Goal: Information Seeking & Learning: Learn about a topic

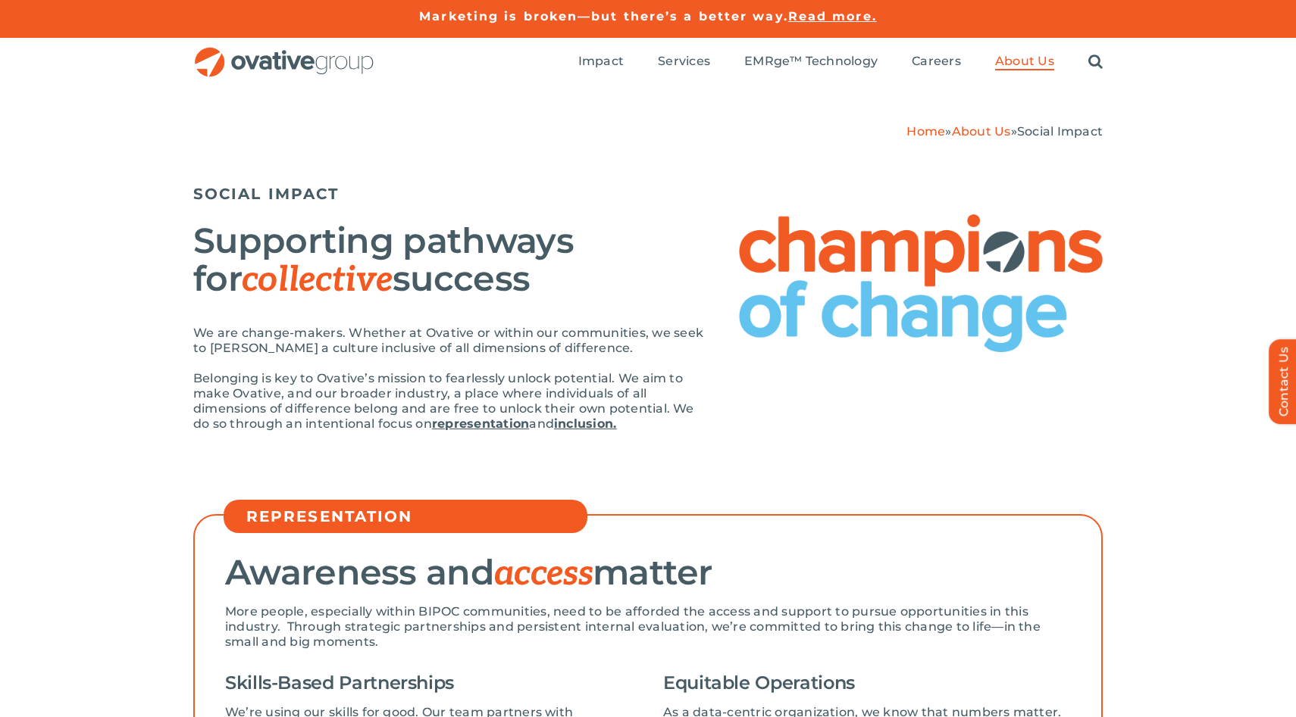
click at [311, 69] on img "OG_Full_horizontal_RGB" at bounding box center [284, 62] width 182 height 31
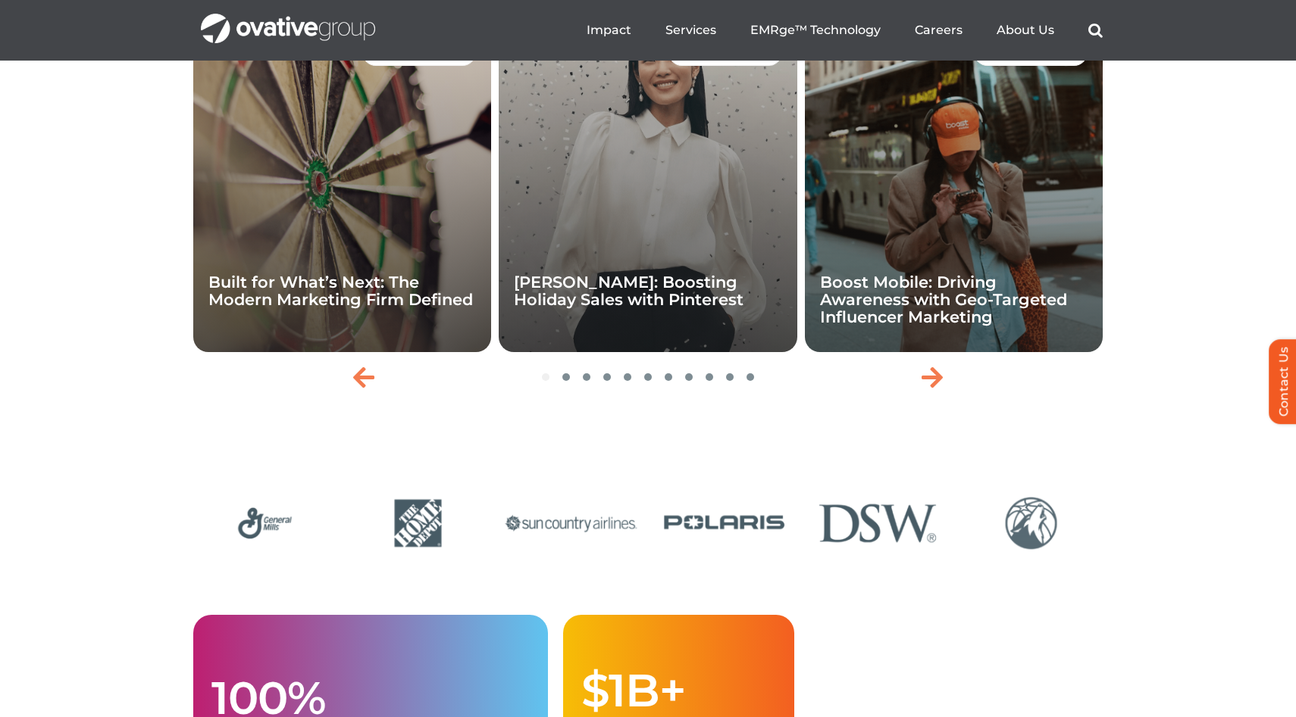
scroll to position [3317, 0]
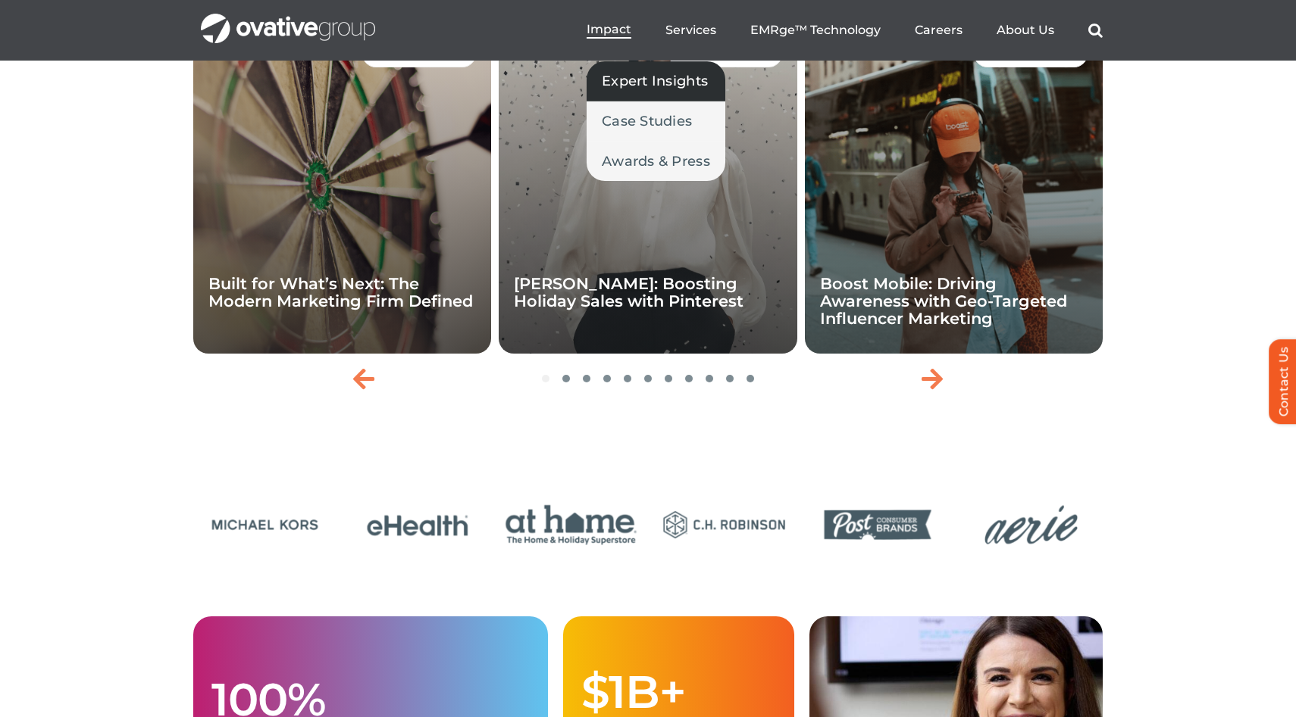
click at [639, 73] on span "Expert Insights" at bounding box center [655, 80] width 106 height 21
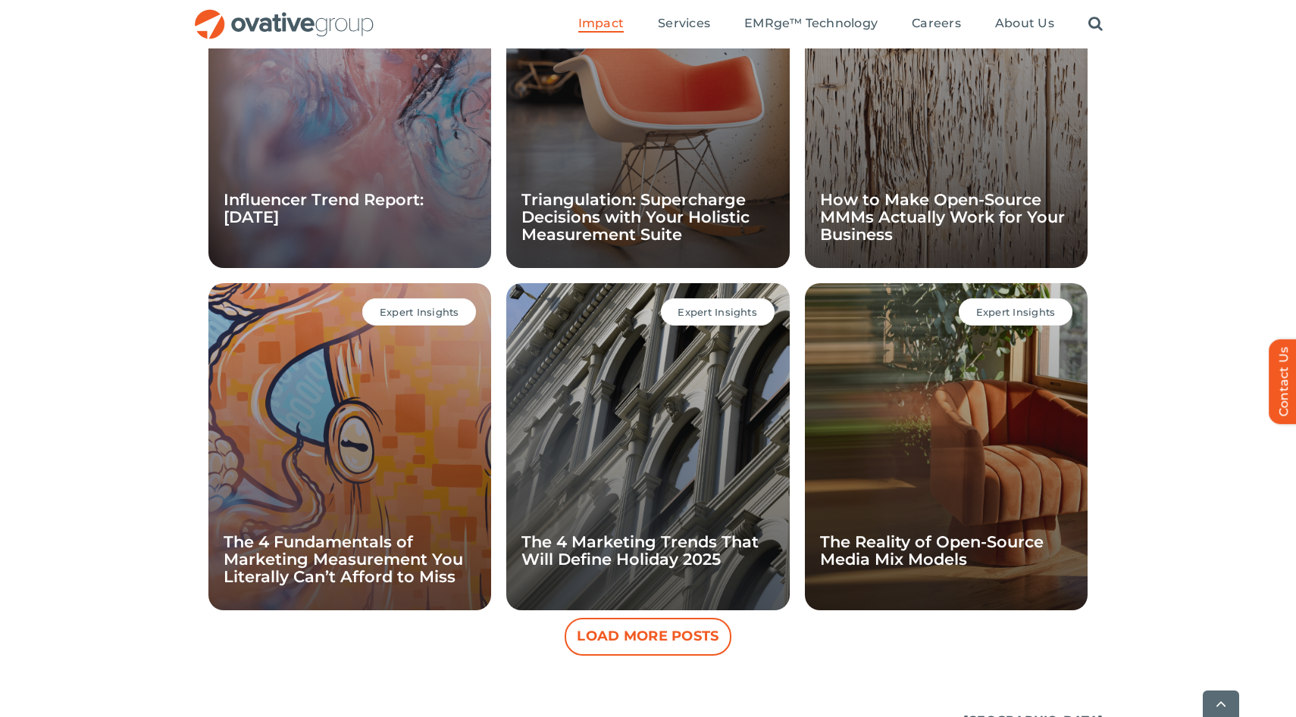
scroll to position [1199, 0]
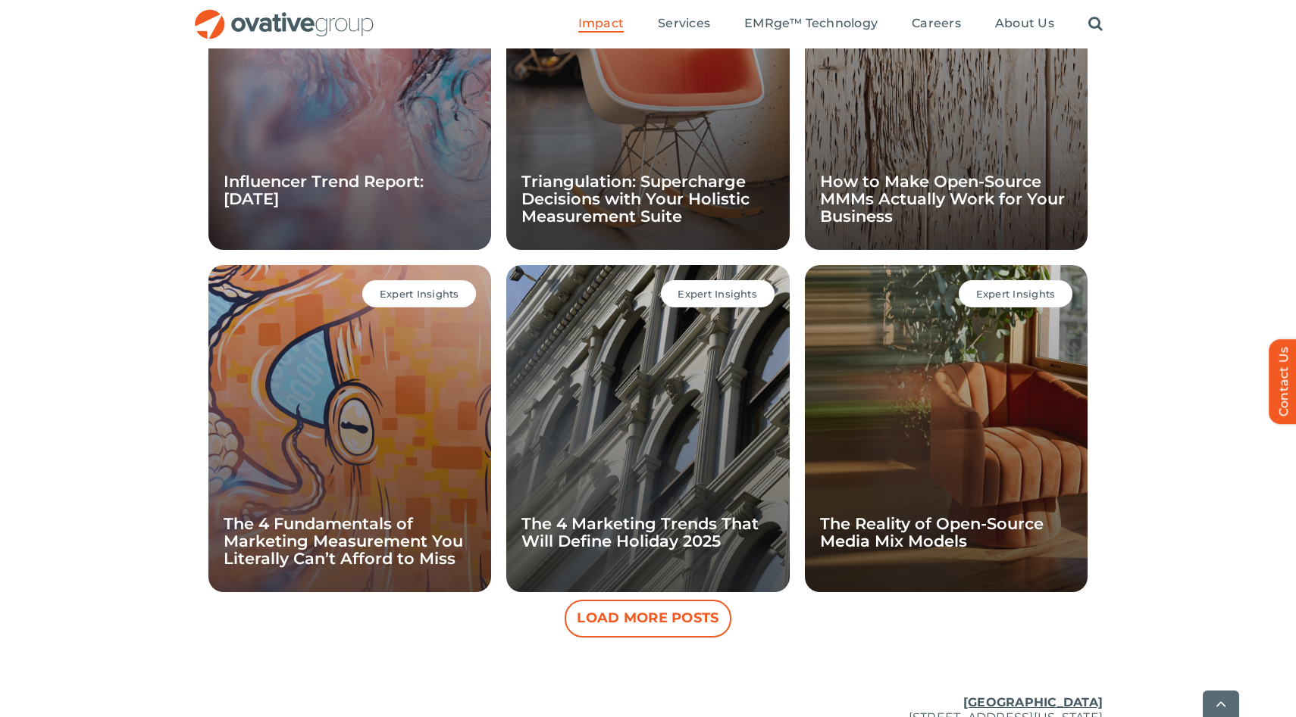
click at [649, 617] on button "Load More Posts" at bounding box center [647, 619] width 167 height 38
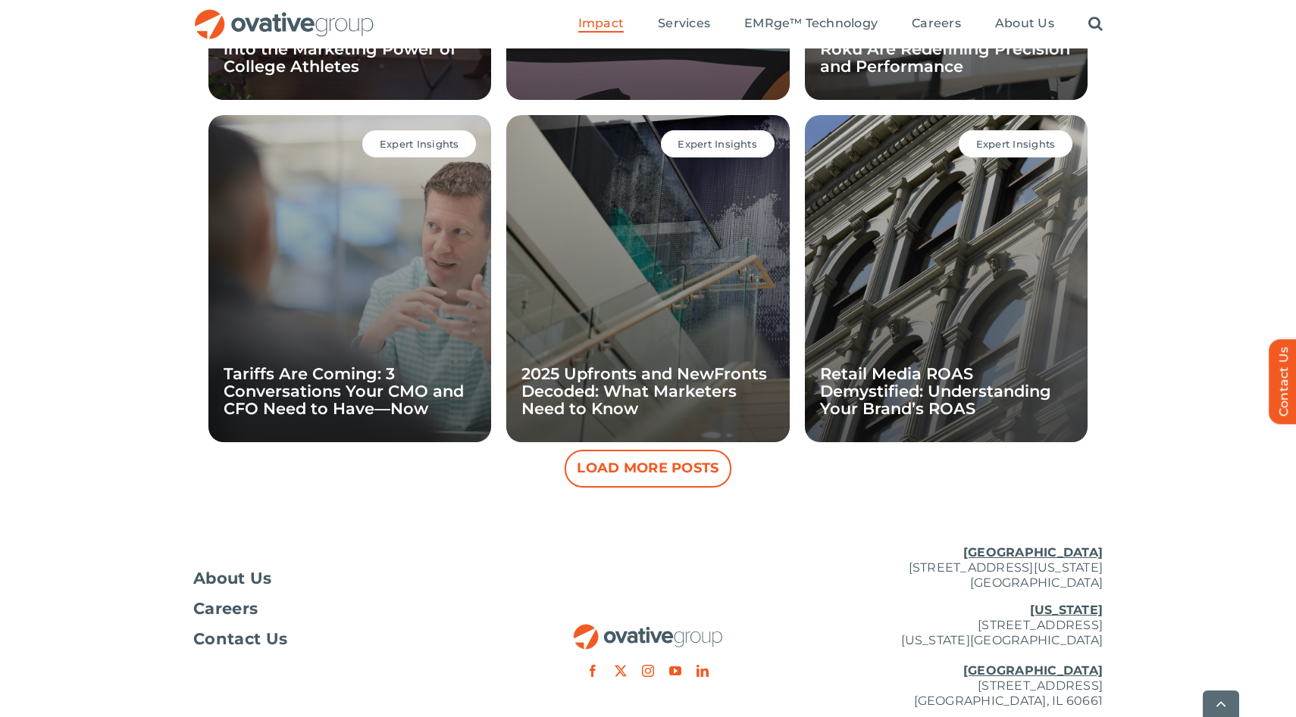
scroll to position [2051, 0]
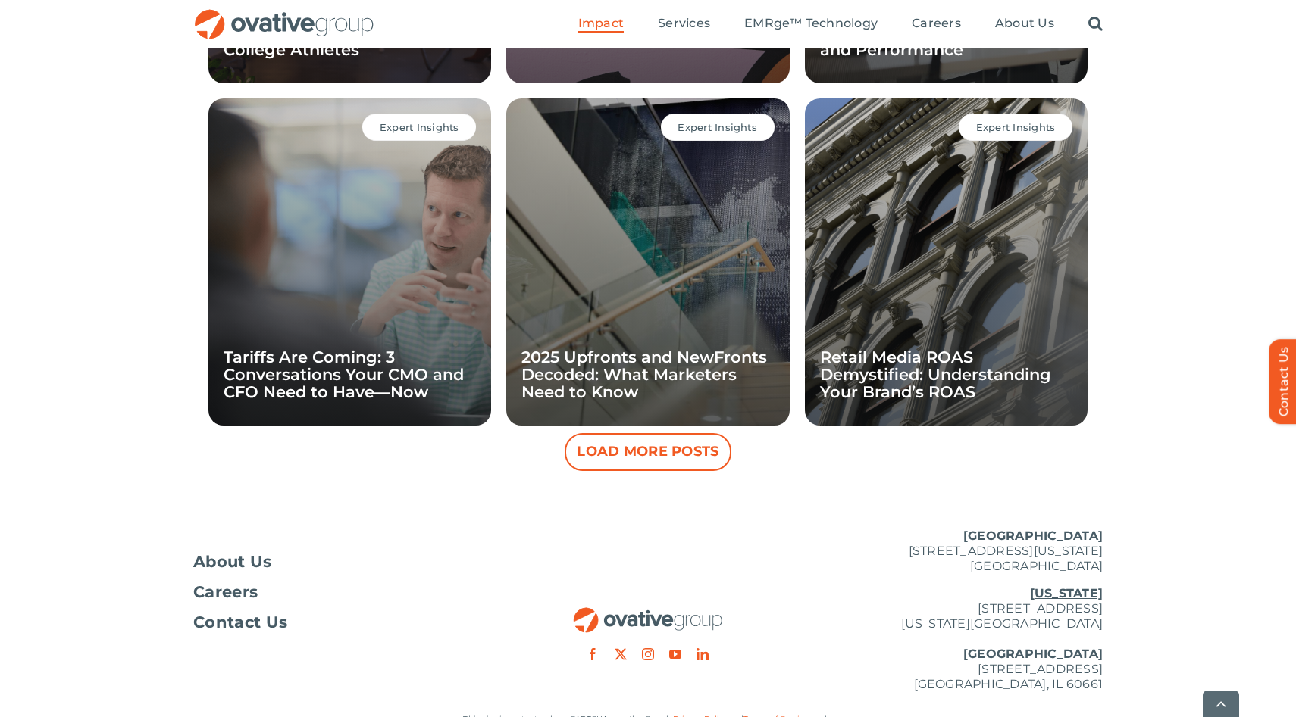
click at [608, 453] on button "Load More Posts" at bounding box center [647, 452] width 167 height 38
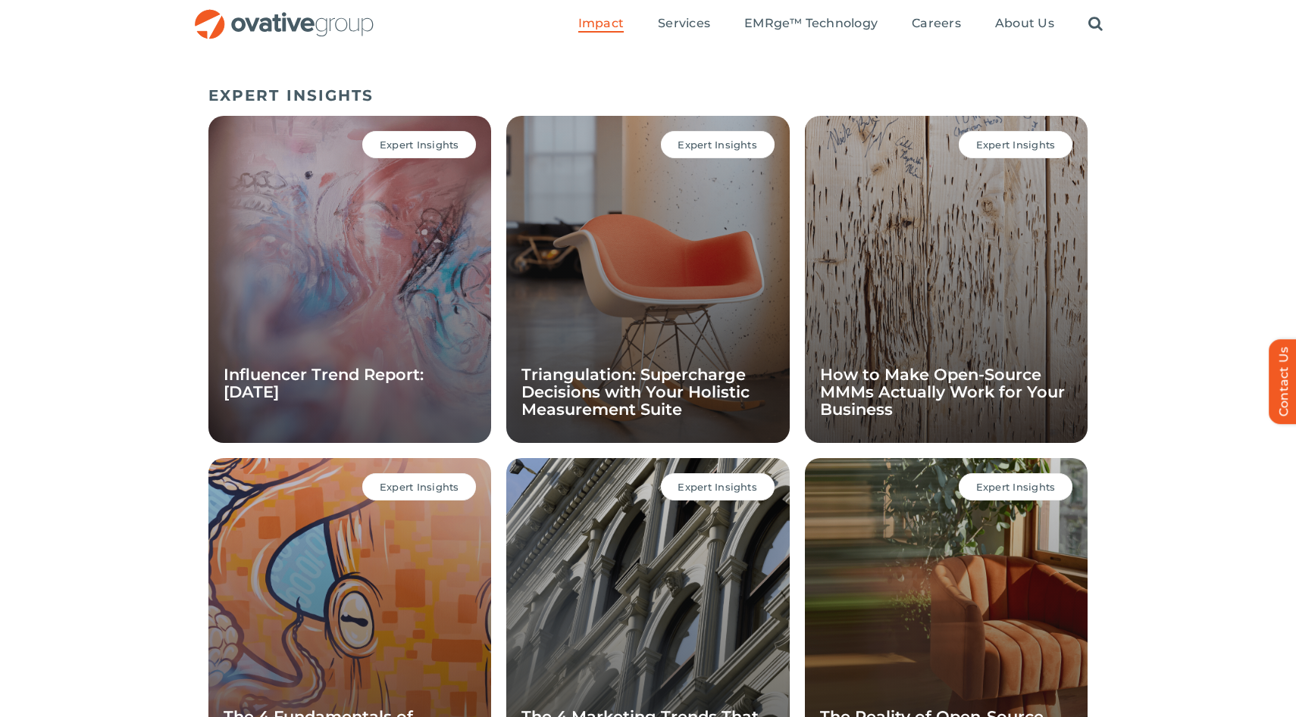
scroll to position [949, 0]
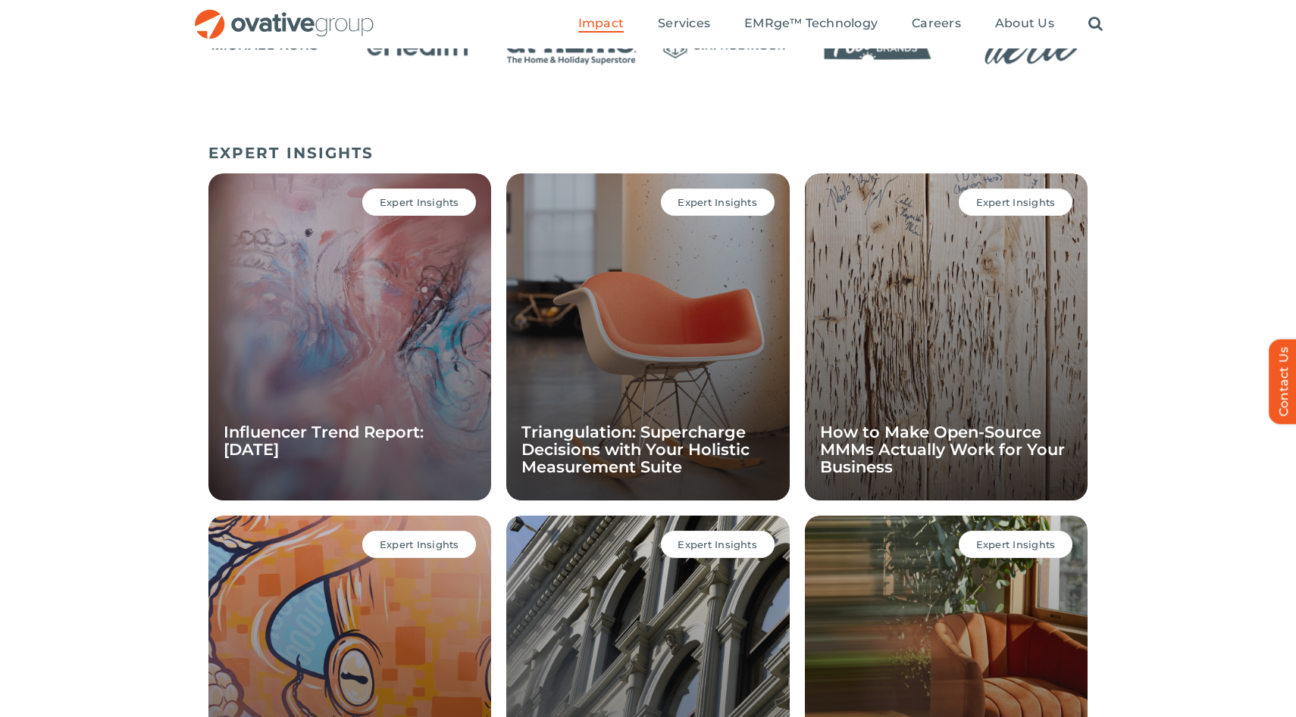
click at [304, 333] on div "Expert Insights Influencer Trend Report: September 2025" at bounding box center [349, 336] width 283 height 327
click at [351, 445] on link "Influencer Trend Report: September 2025" at bounding box center [324, 441] width 200 height 36
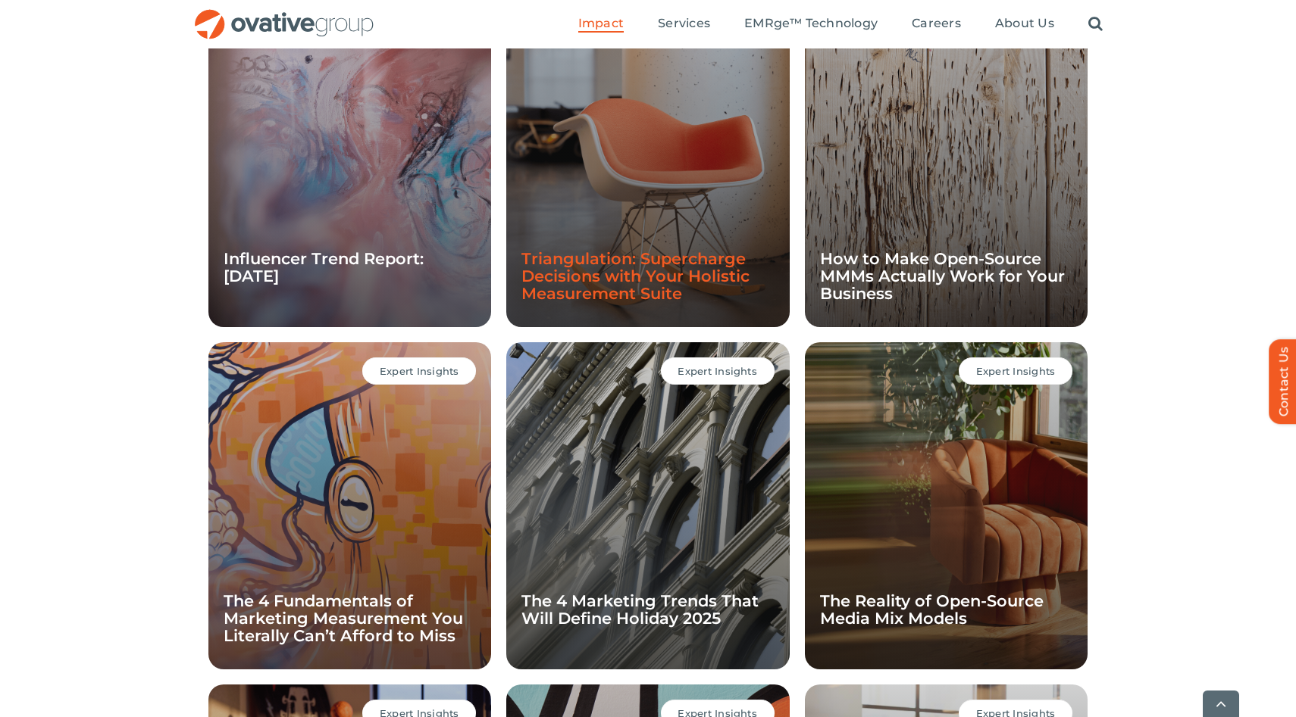
scroll to position [1208, 0]
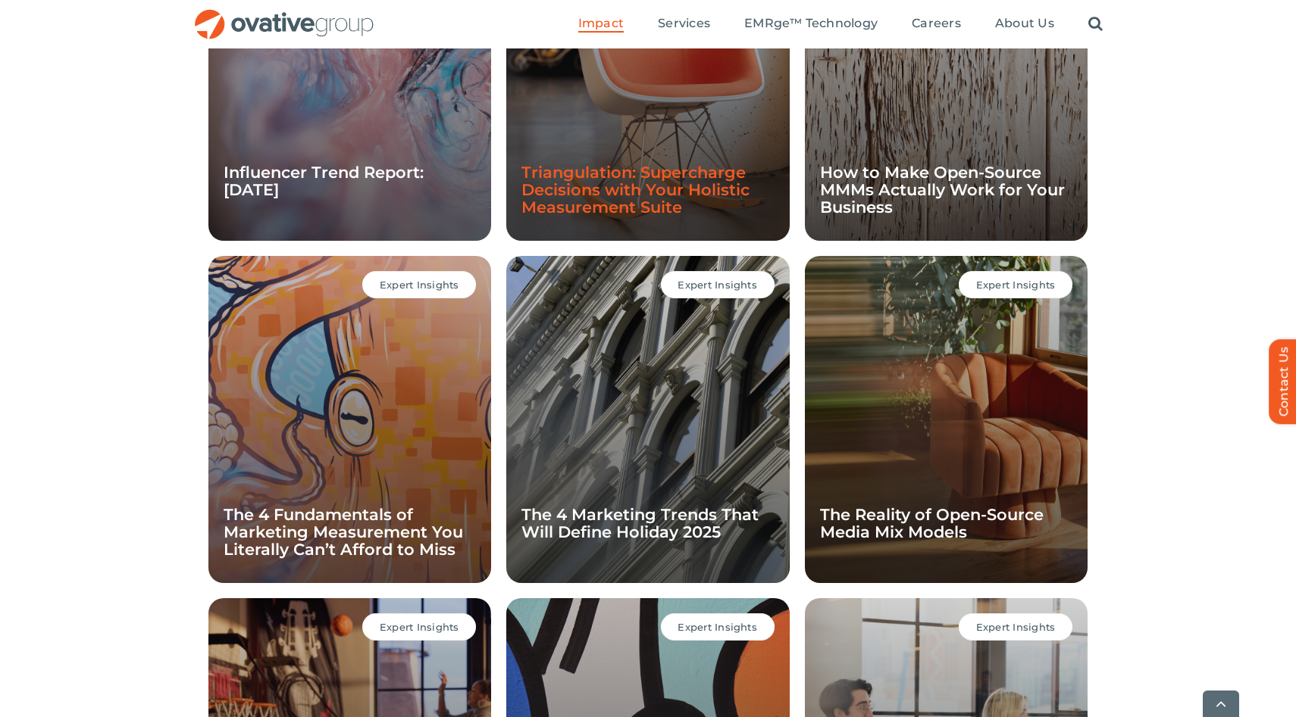
click at [647, 197] on link "Triangulation: Supercharge Decisions with Your Holistic Measurement Suite" at bounding box center [635, 190] width 228 height 54
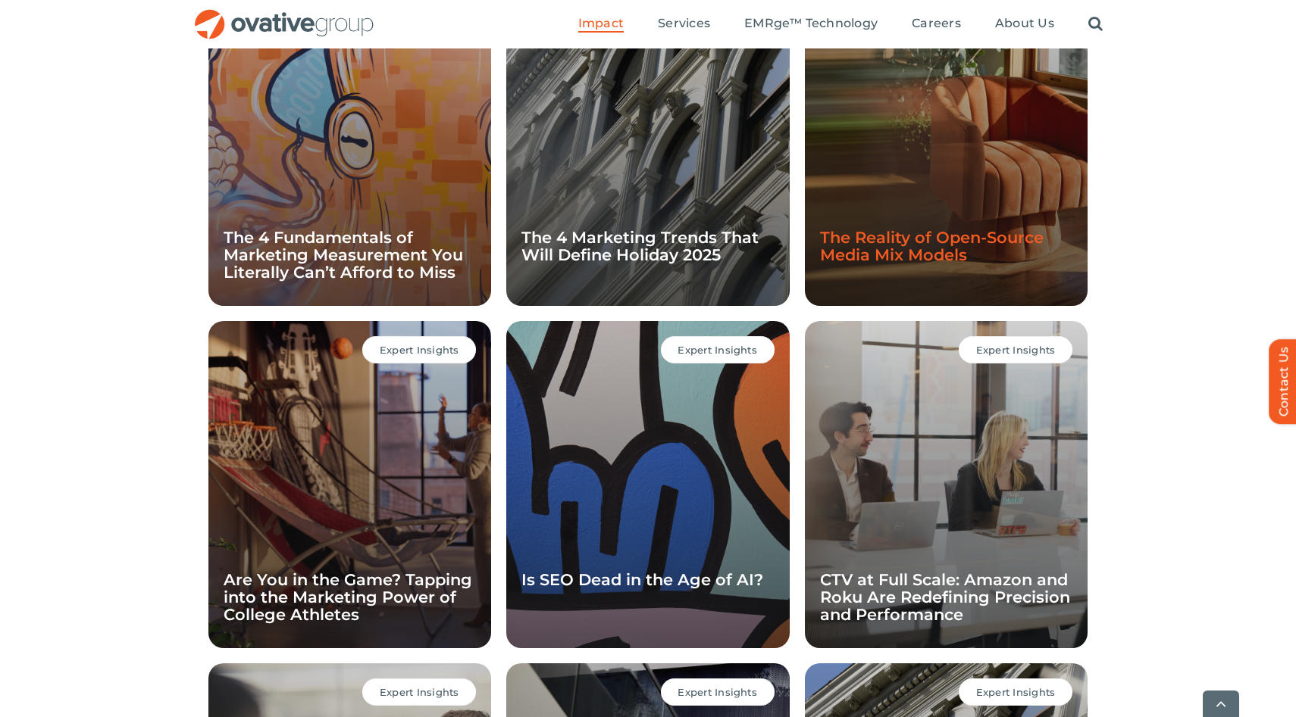
scroll to position [1557, 0]
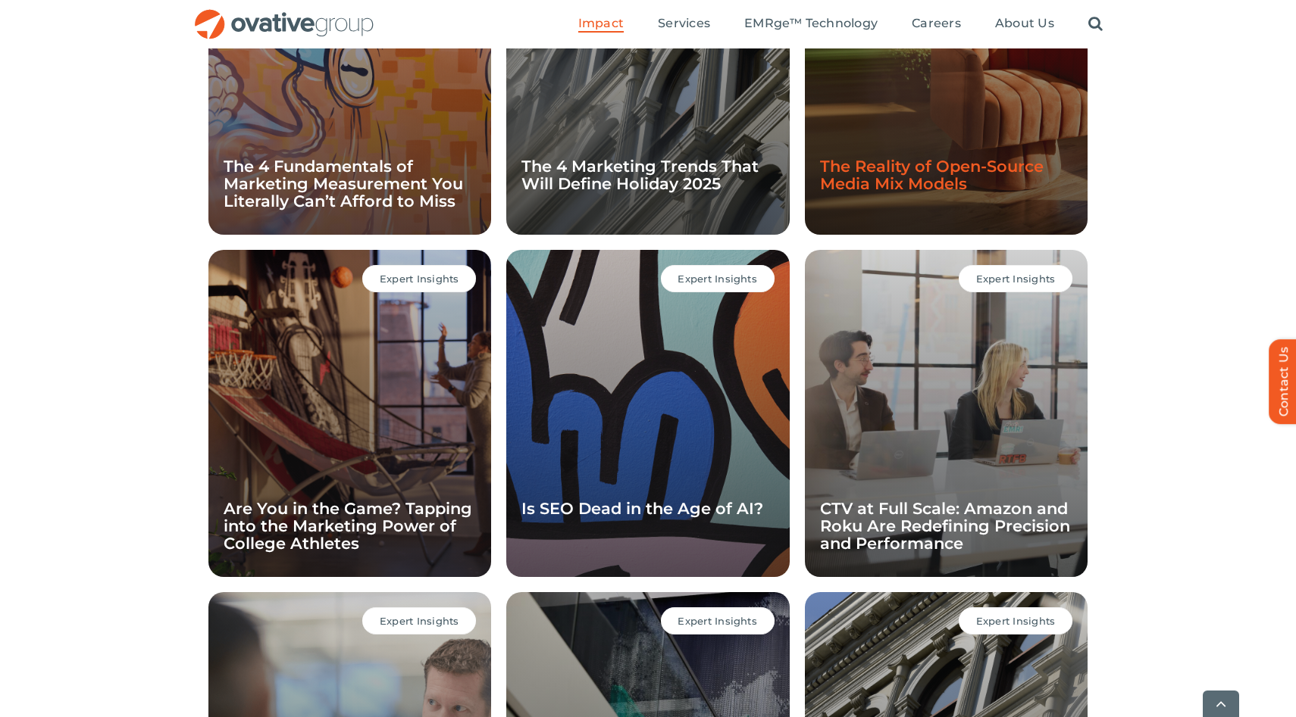
click at [946, 524] on link "CTV at Full Scale: Amazon and Roku Are Redefining Precision and Performance" at bounding box center [945, 526] width 250 height 54
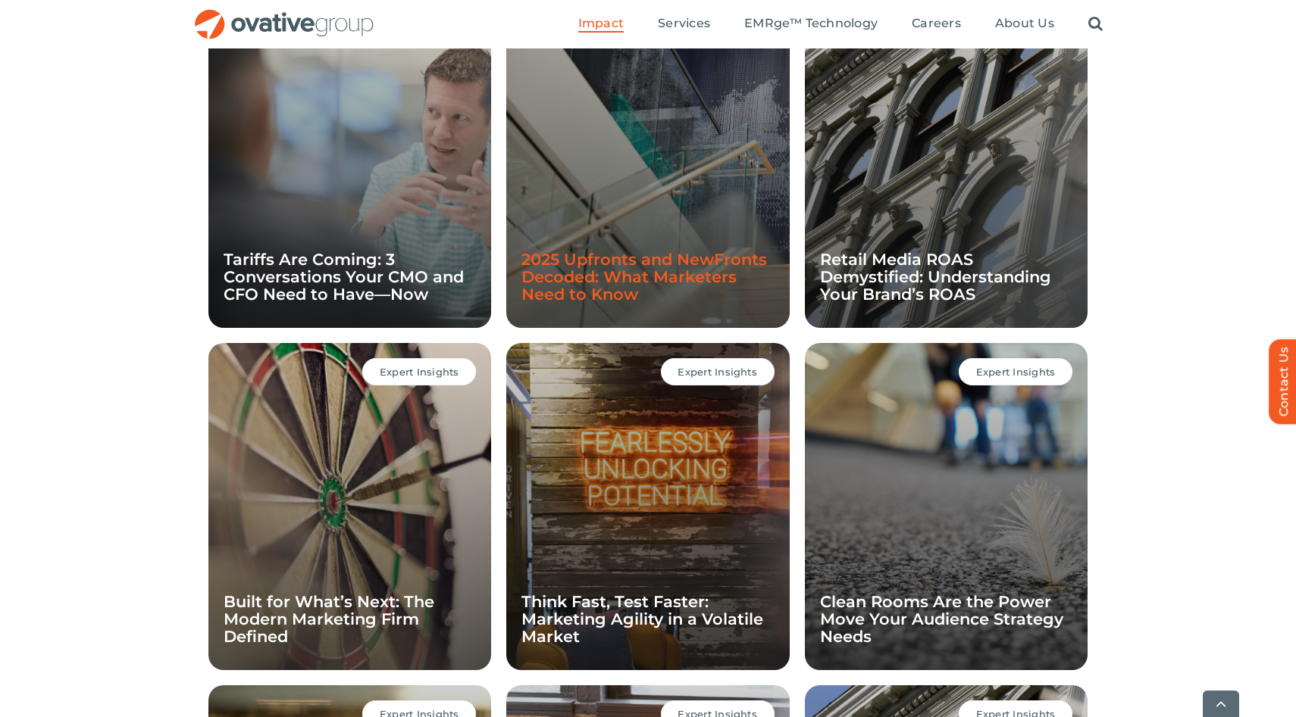
scroll to position [2356, 0]
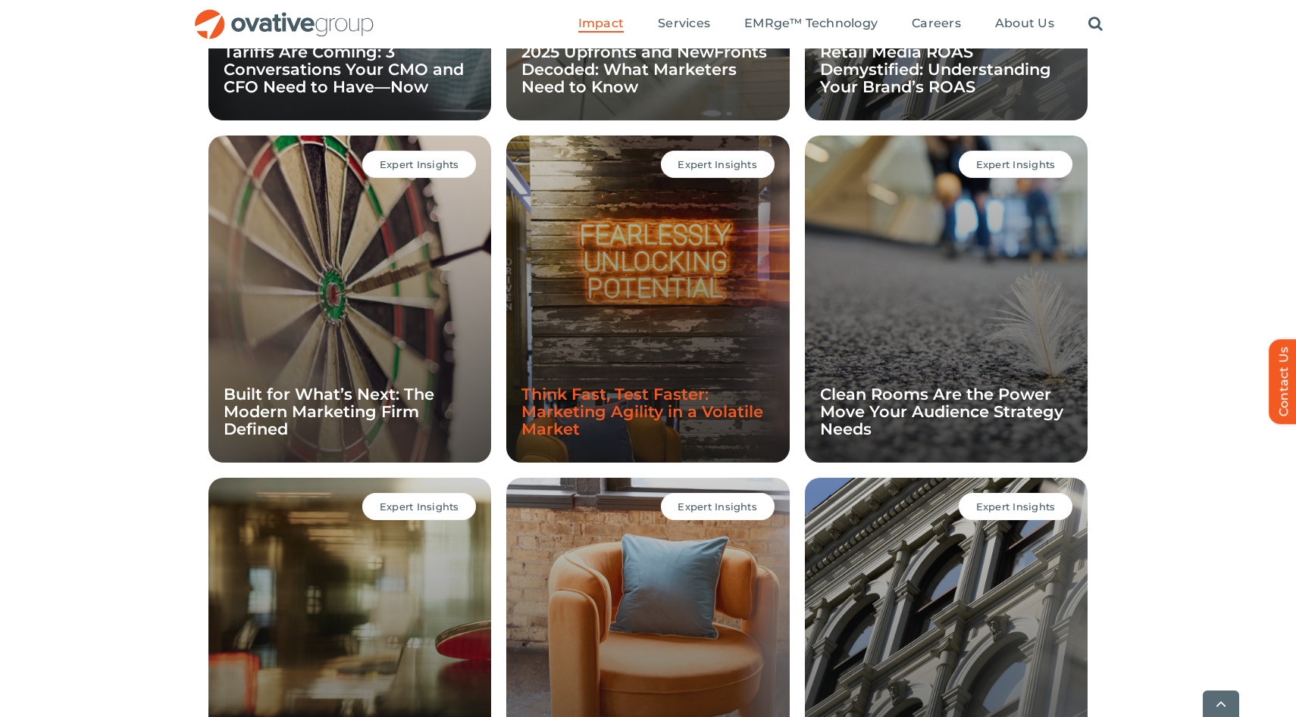
click at [688, 397] on link "Think Fast, Test Faster: Marketing Agility in a Volatile Market" at bounding box center [642, 412] width 242 height 54
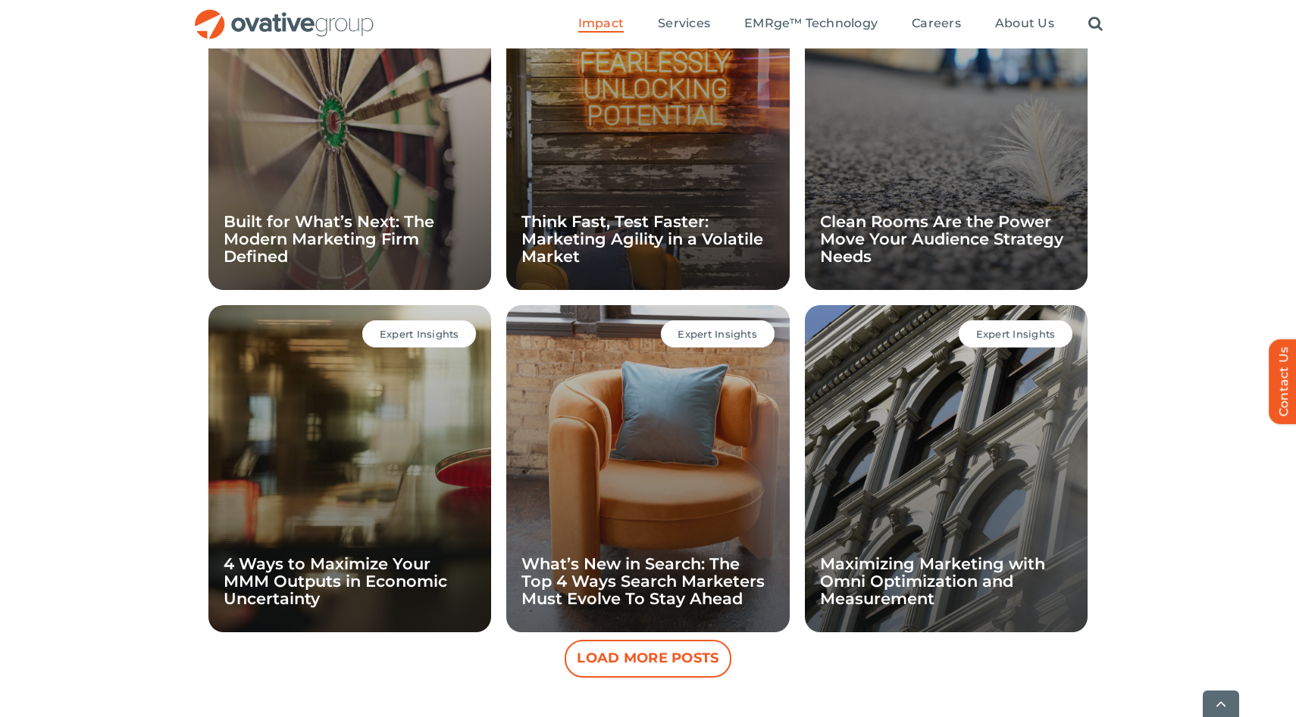
scroll to position [2724, 0]
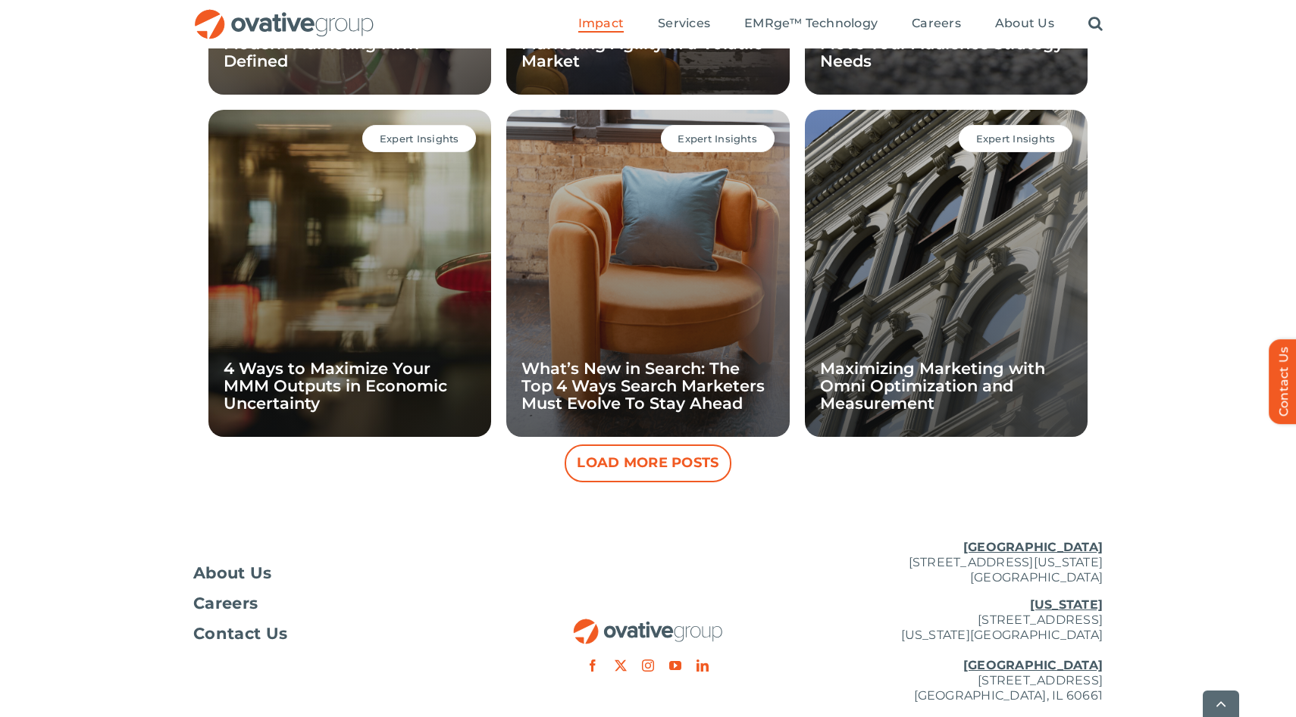
click at [621, 455] on button "Load More Posts" at bounding box center [647, 464] width 167 height 38
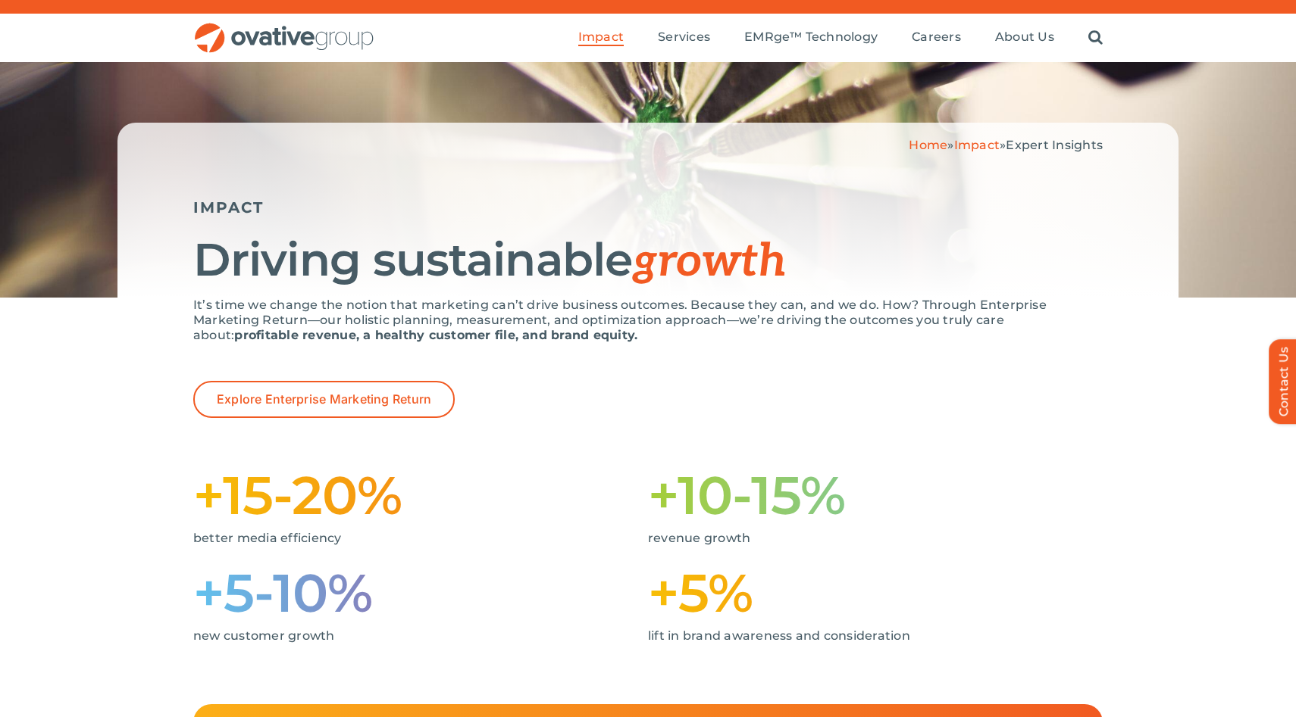
scroll to position [0, 0]
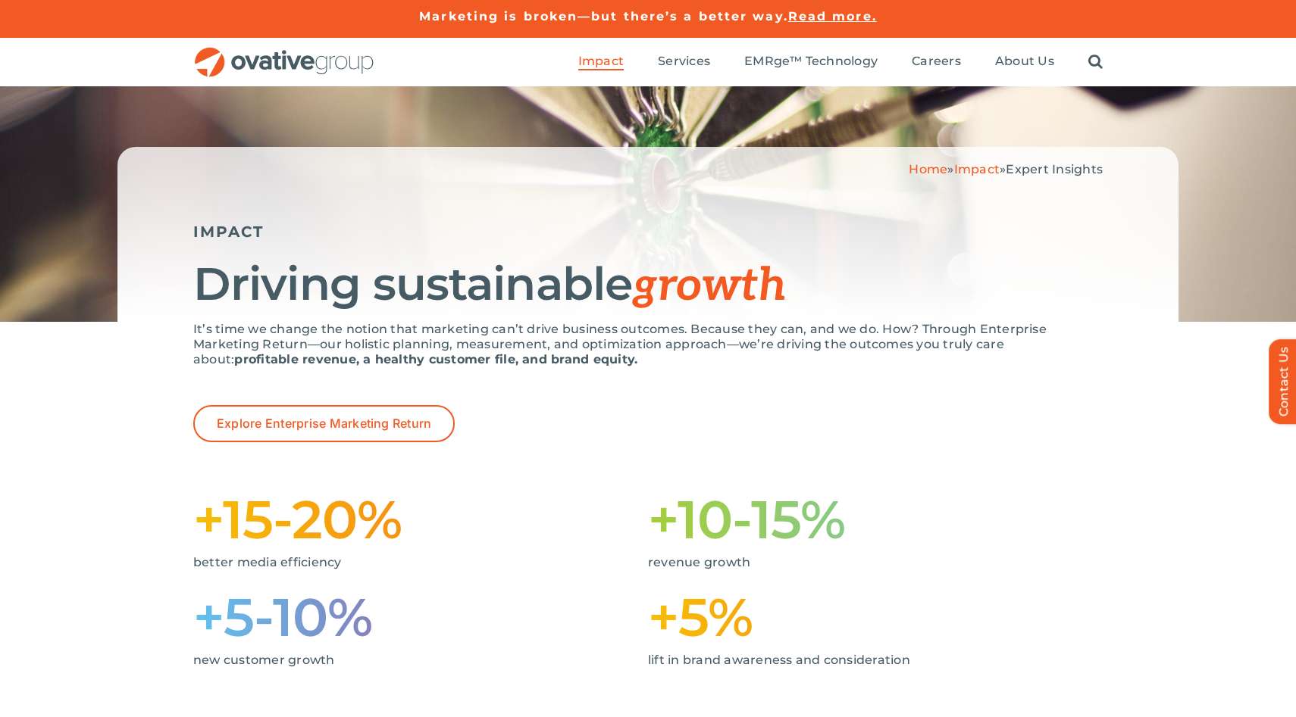
click at [595, 71] on ul "Impact Expert Insights Case Studies Awards & Press Services Media Measurement C…" at bounding box center [840, 62] width 524 height 48
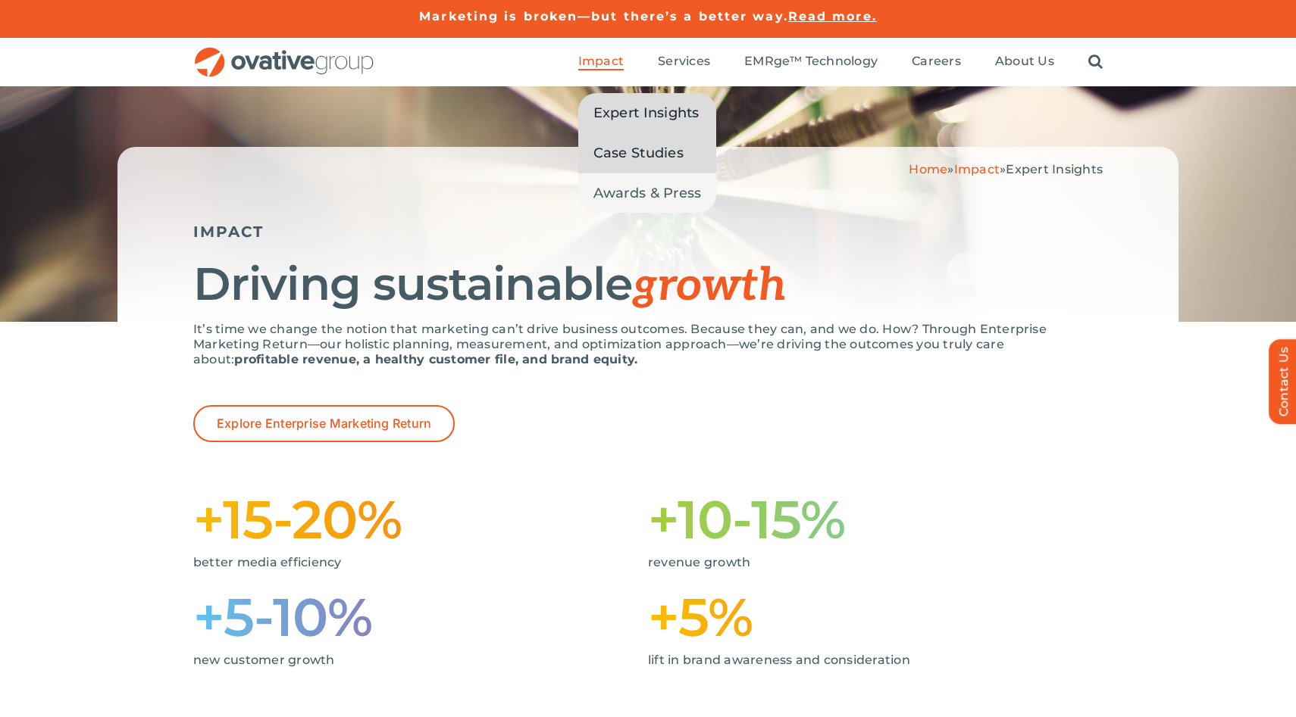
click at [627, 150] on span "Case Studies" at bounding box center [638, 152] width 90 height 21
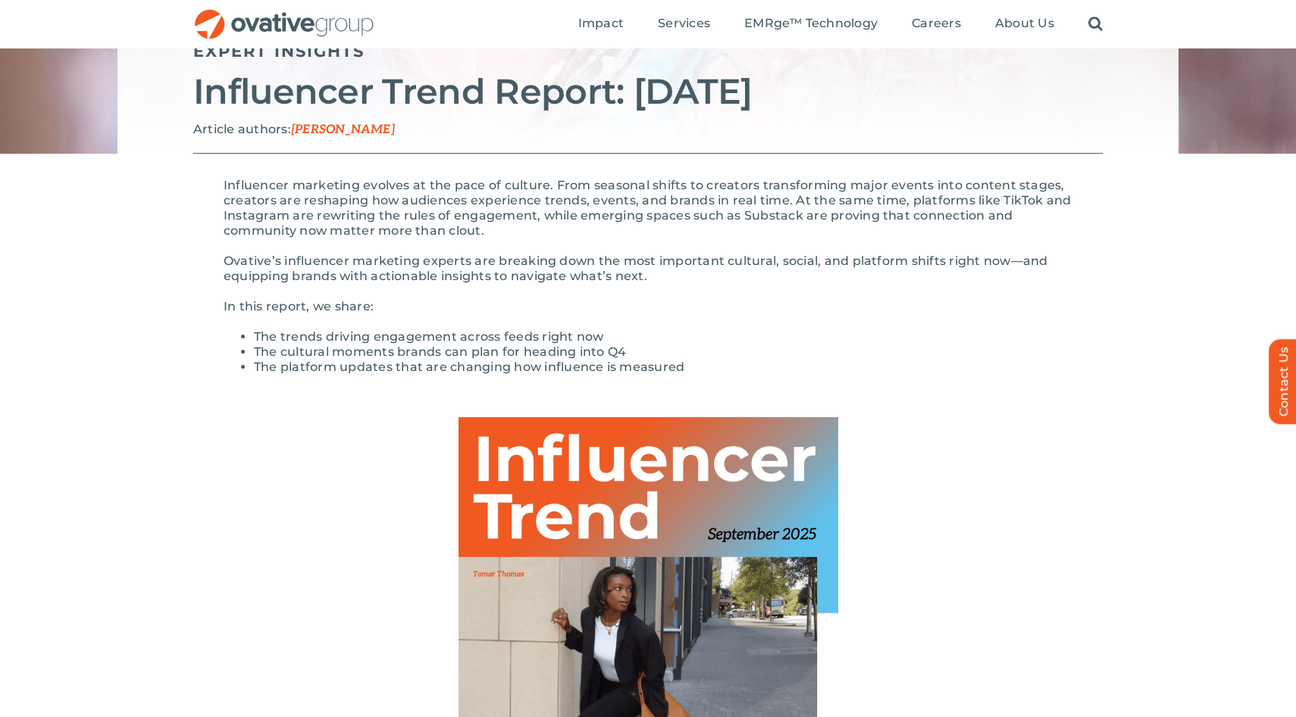
scroll to position [7, 0]
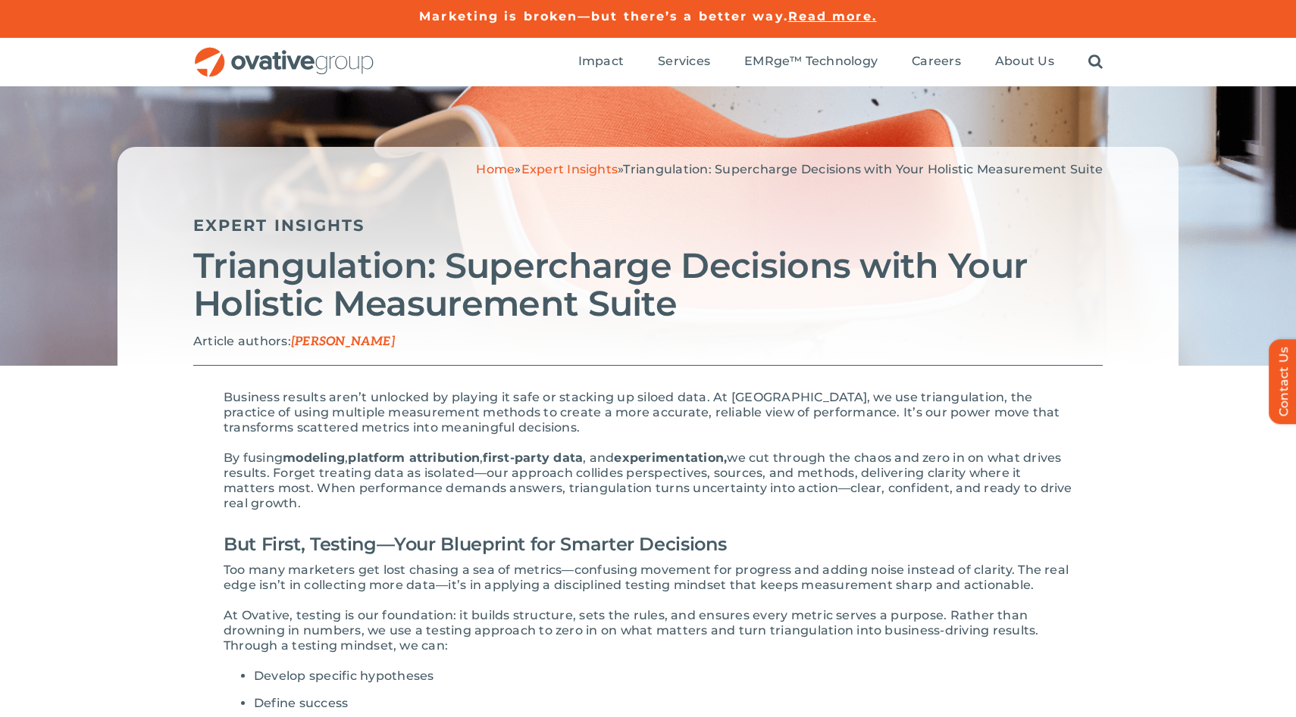
click at [316, 345] on span "[PERSON_NAME]" at bounding box center [343, 342] width 104 height 14
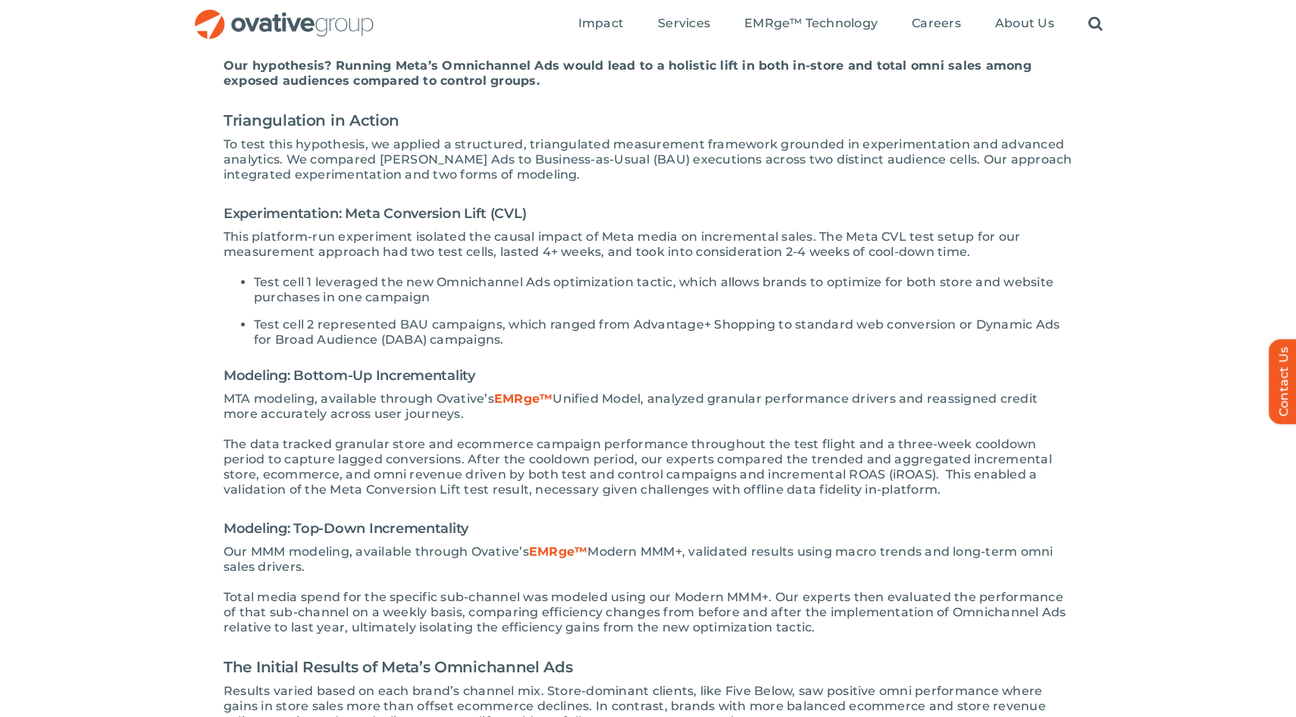
scroll to position [1023, 0]
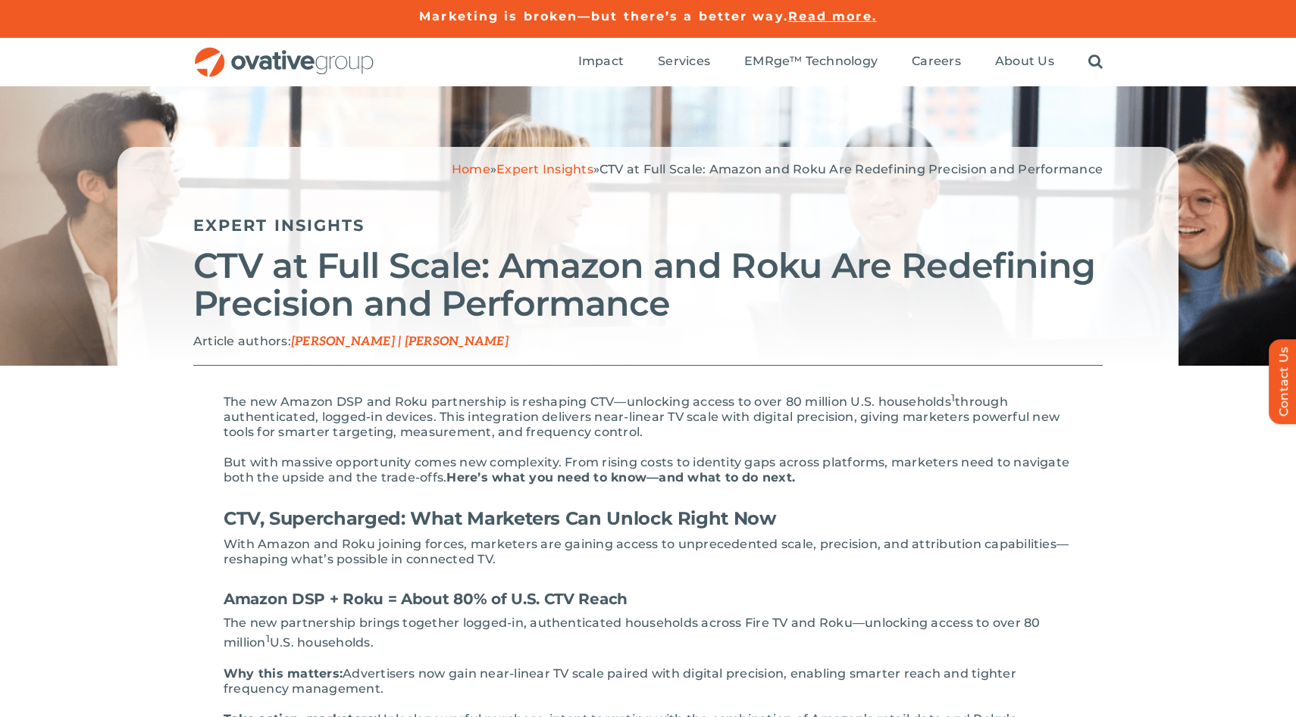
click at [352, 340] on span "Derrius Jackson | Dan Michaelson" at bounding box center [399, 342] width 217 height 14
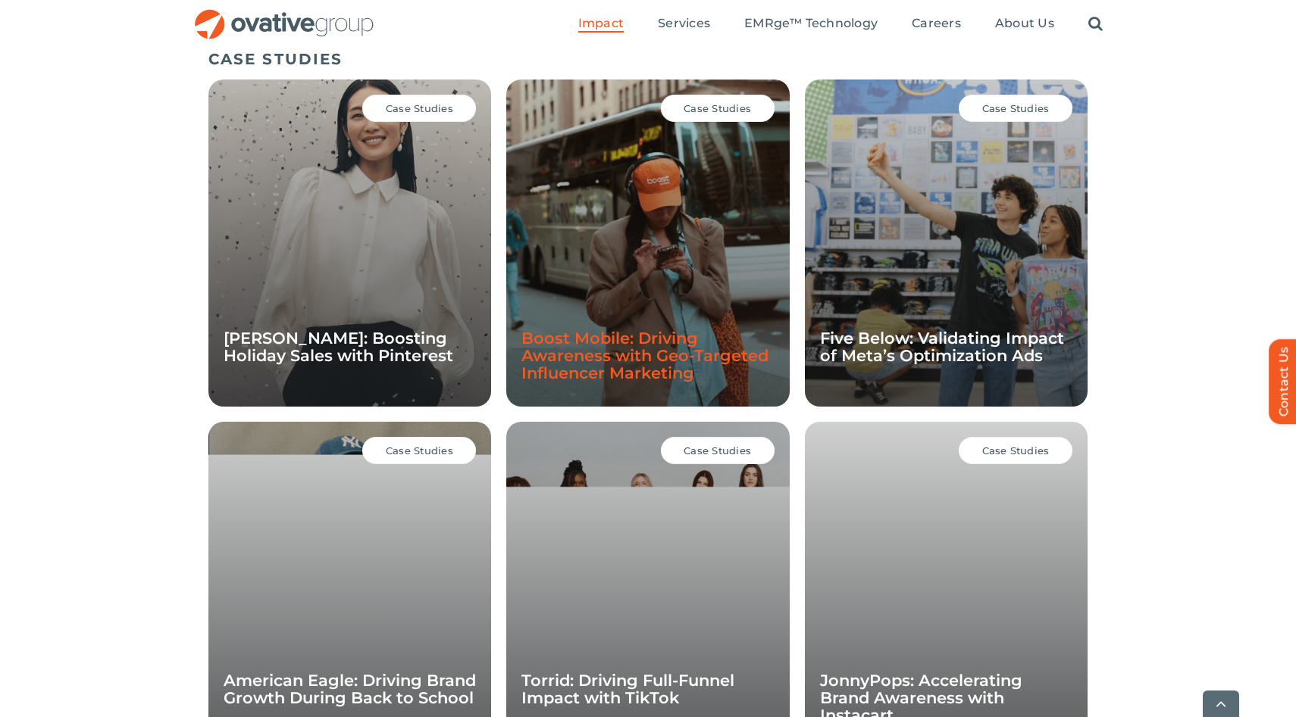
scroll to position [1044, 0]
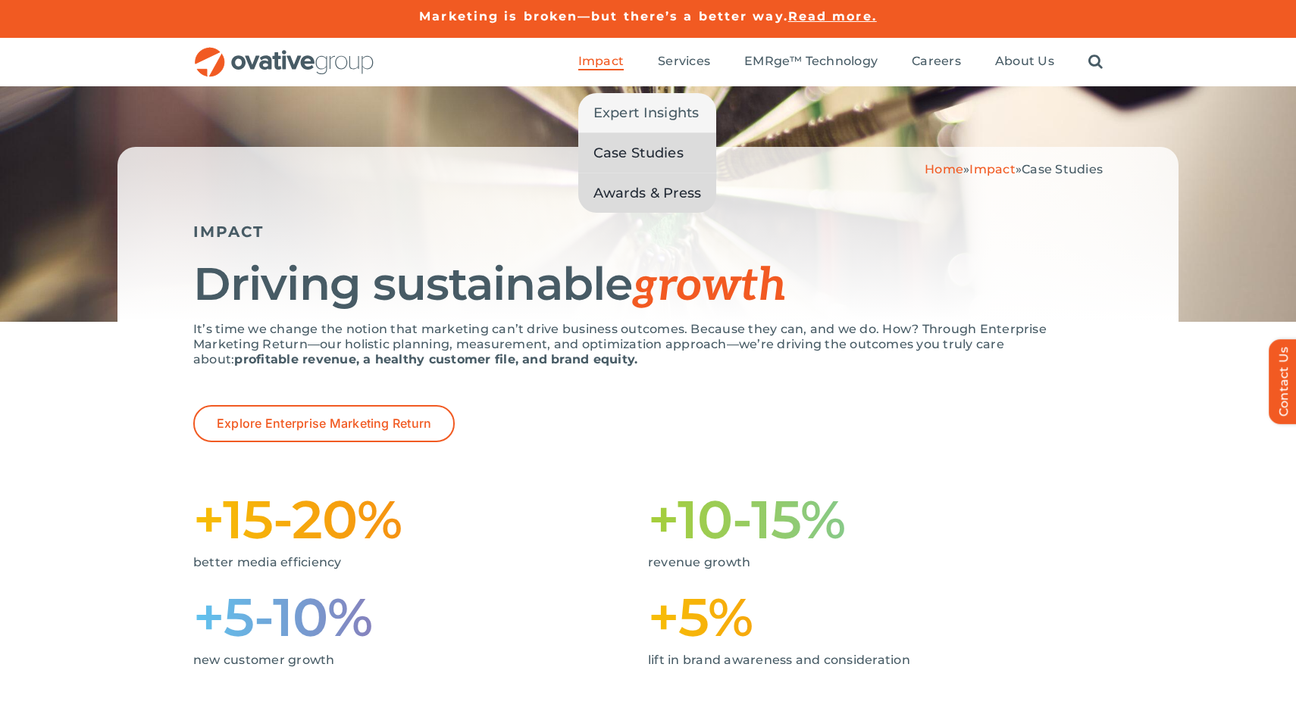
click at [633, 192] on span "Awards & Press" at bounding box center [647, 193] width 108 height 21
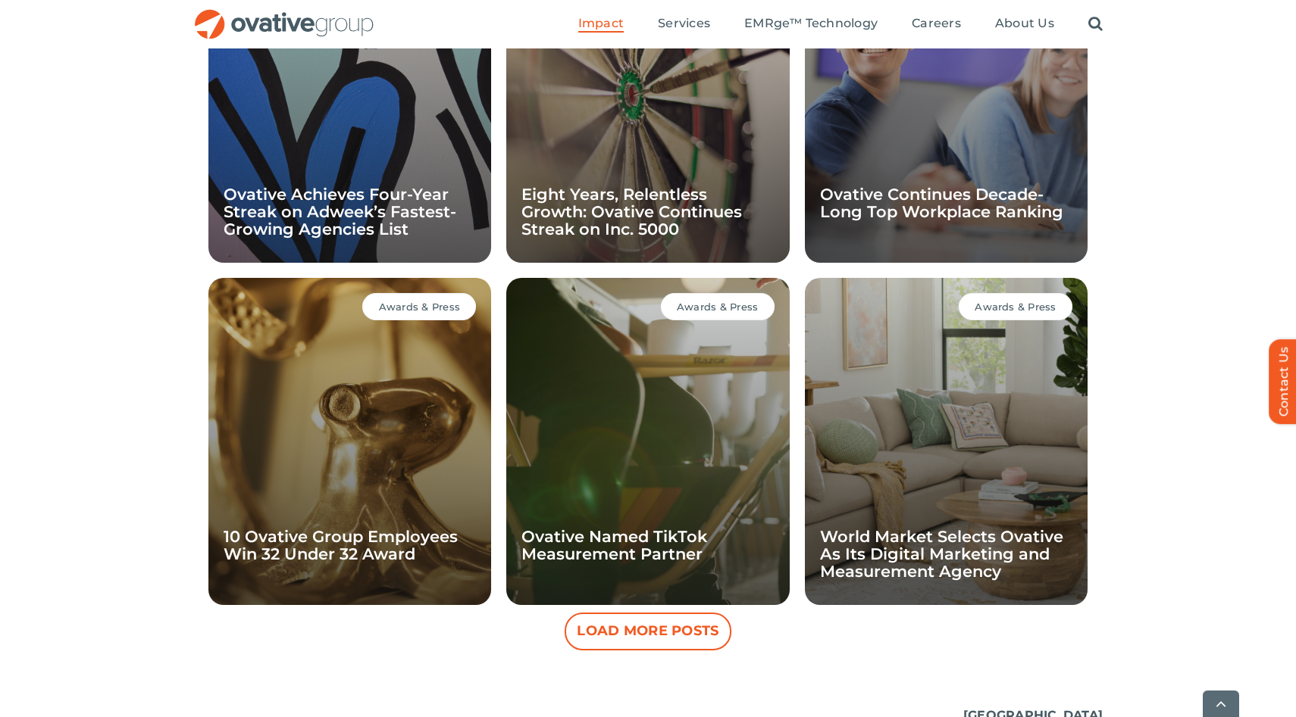
scroll to position [1190, 0]
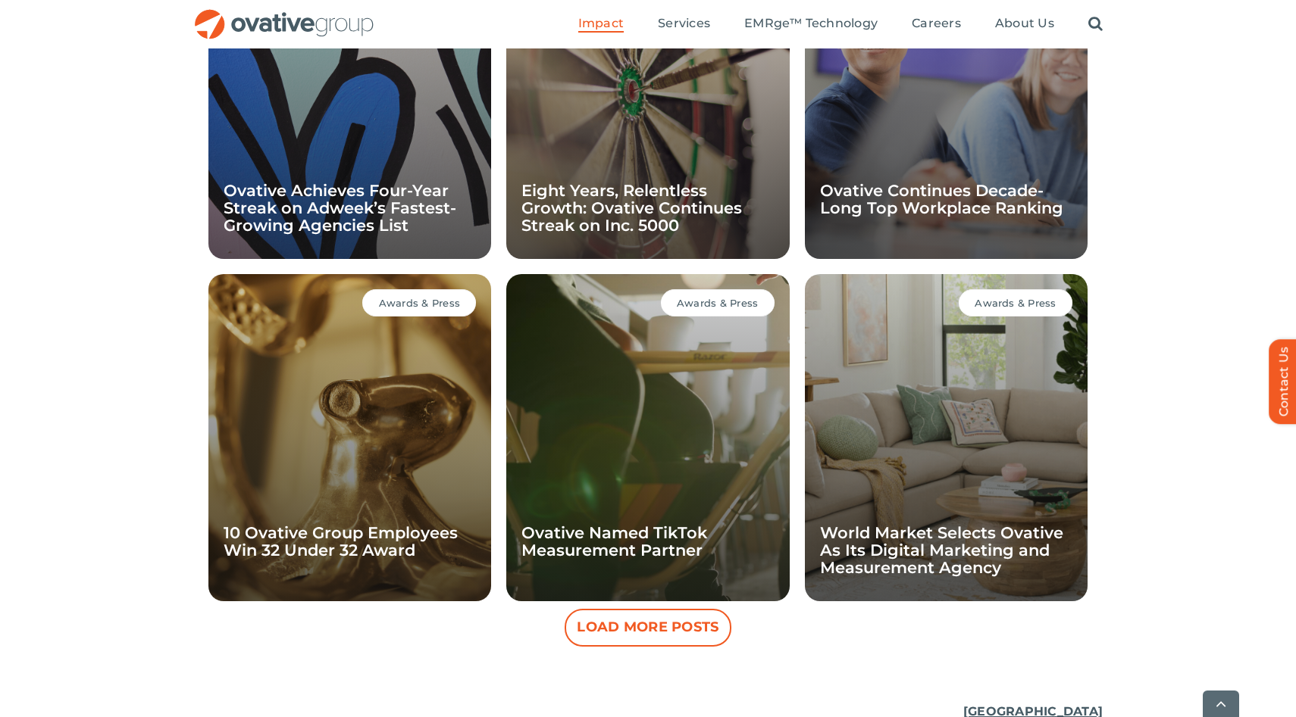
click at [693, 624] on button "Load More Posts" at bounding box center [647, 628] width 167 height 38
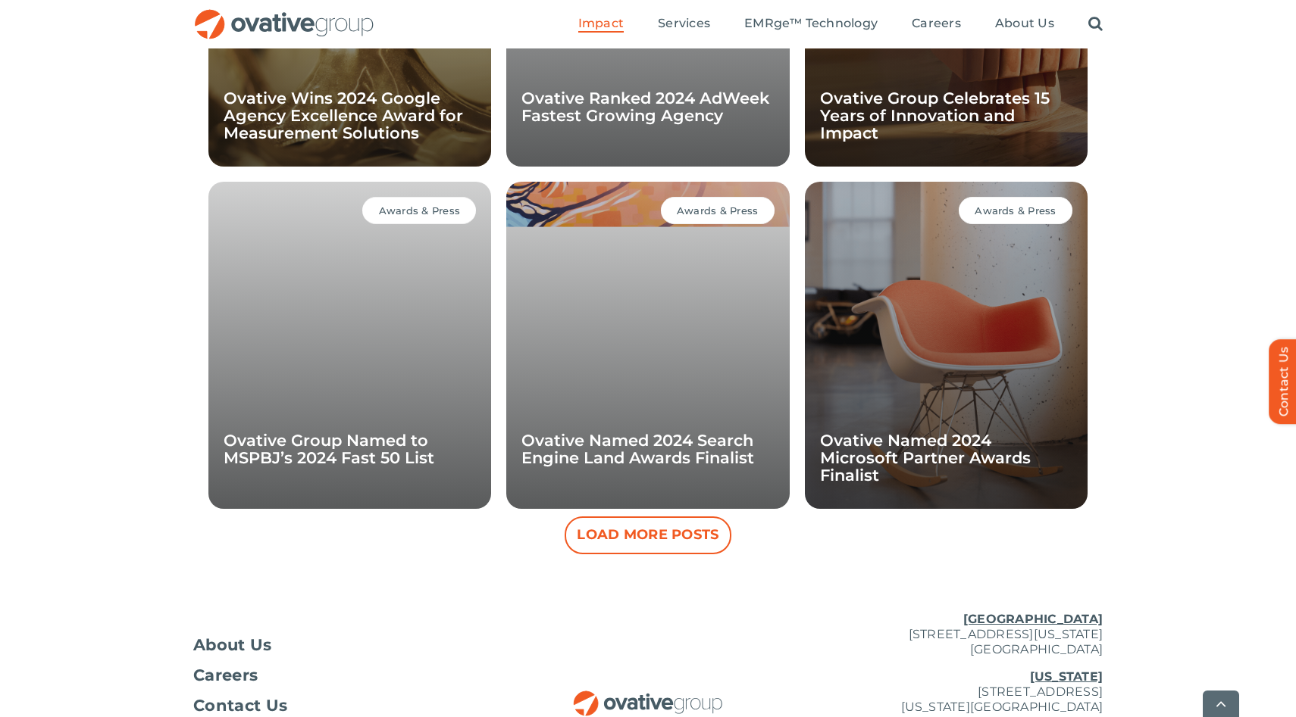
scroll to position [1970, 0]
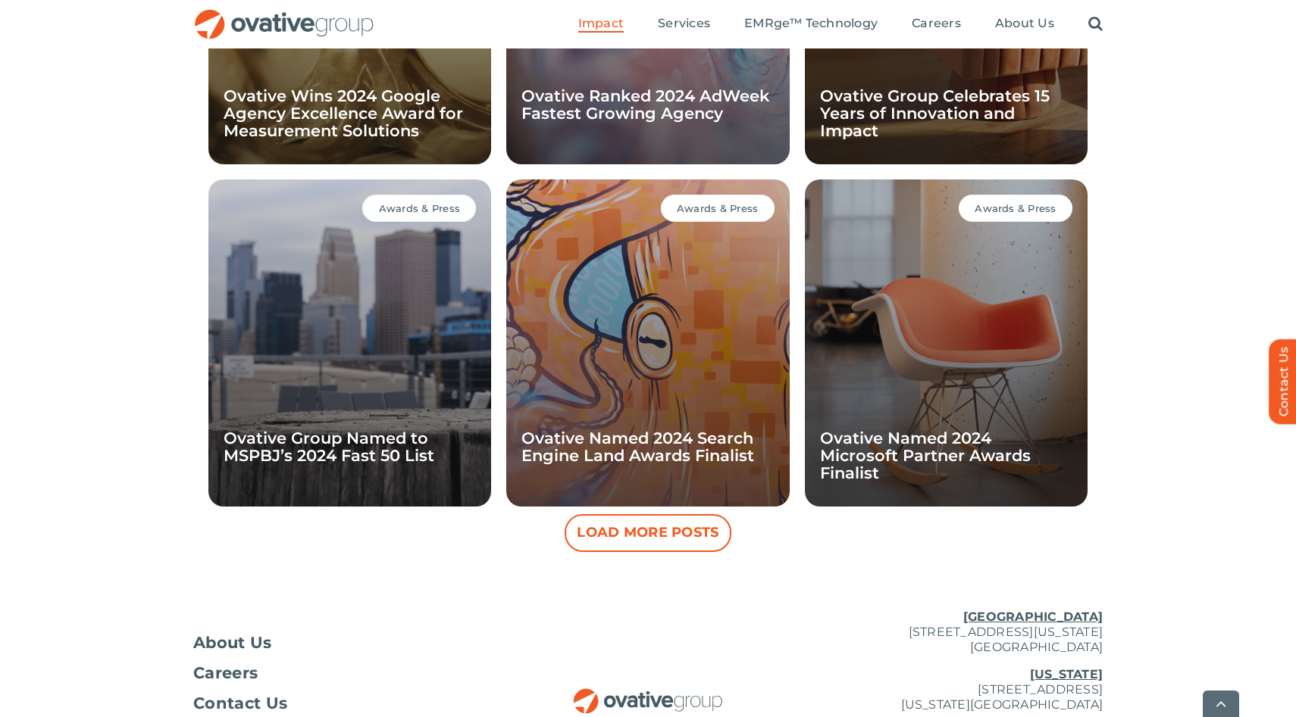
click at [680, 527] on button "Load More Posts" at bounding box center [647, 533] width 167 height 38
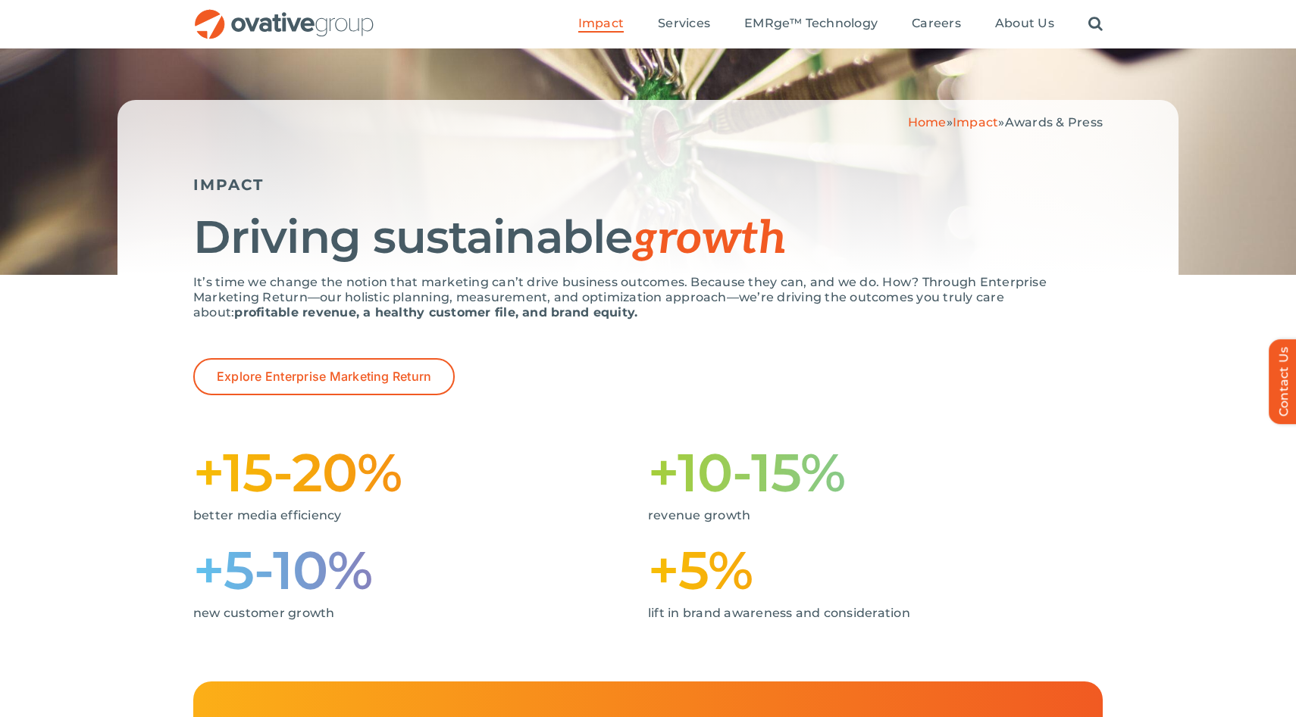
scroll to position [0, 0]
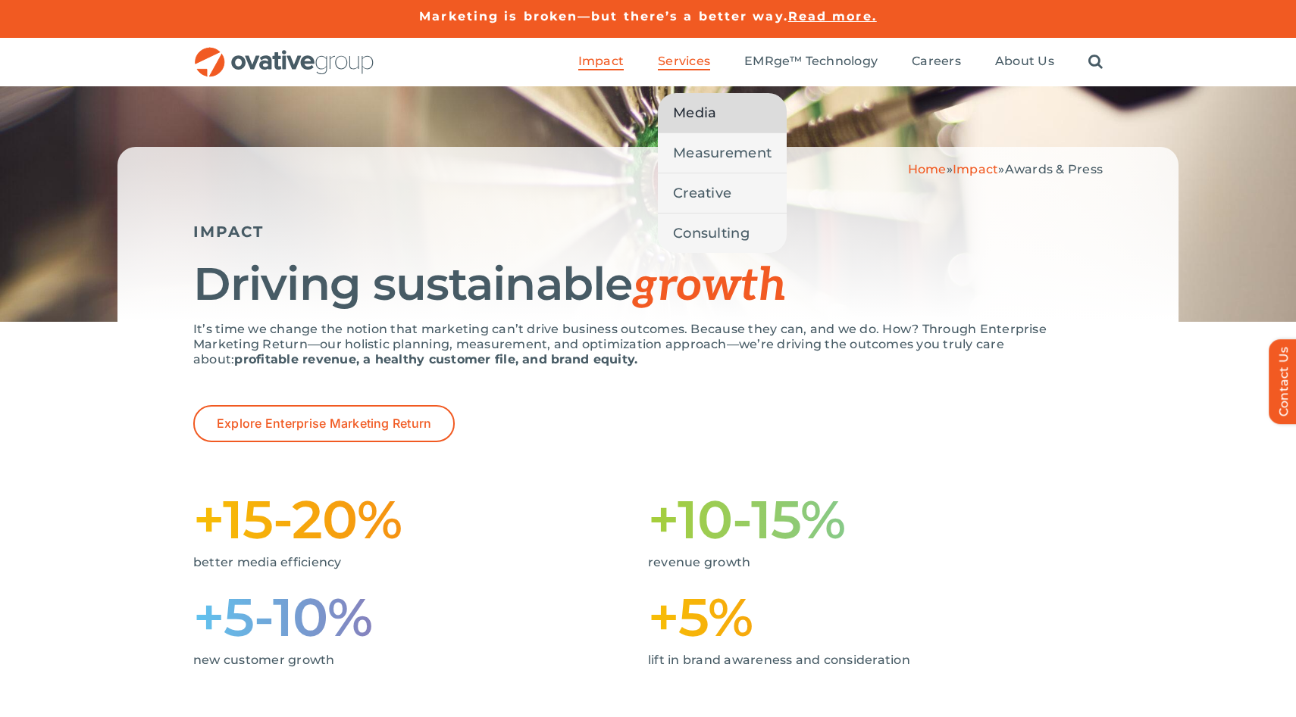
click at [699, 111] on span "Media" at bounding box center [694, 112] width 43 height 21
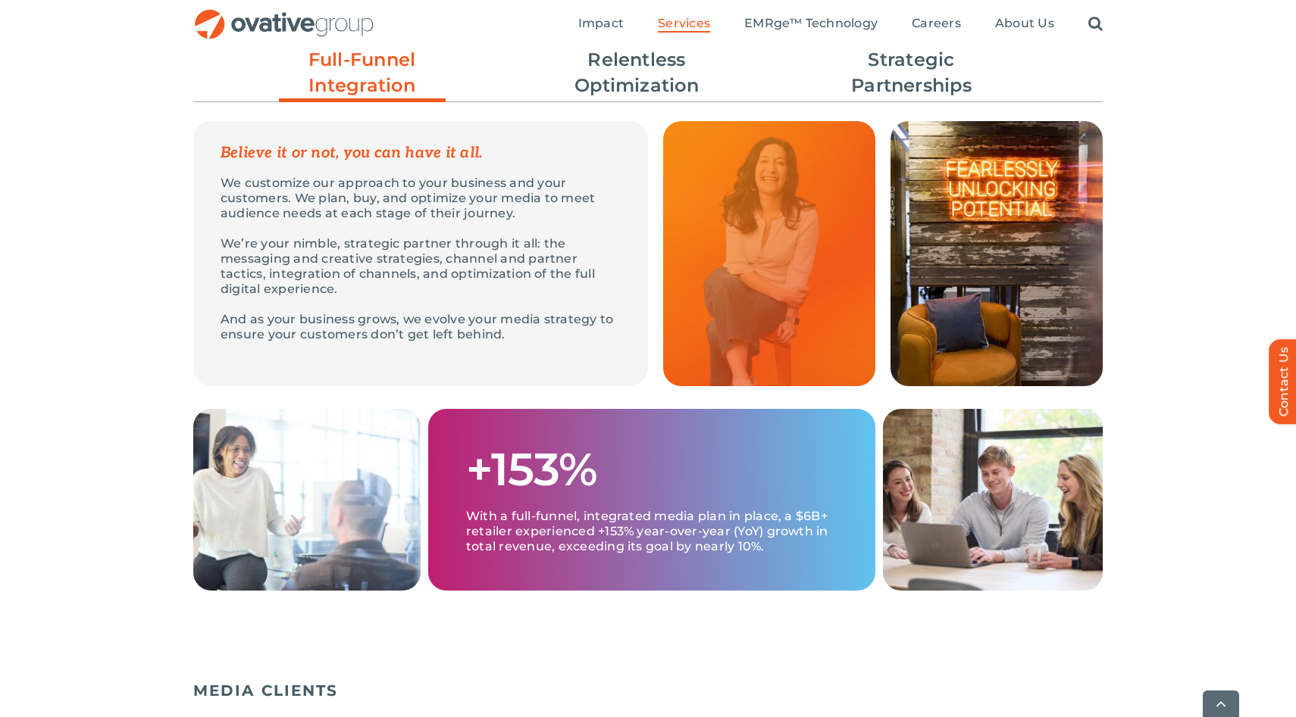
scroll to position [480, 0]
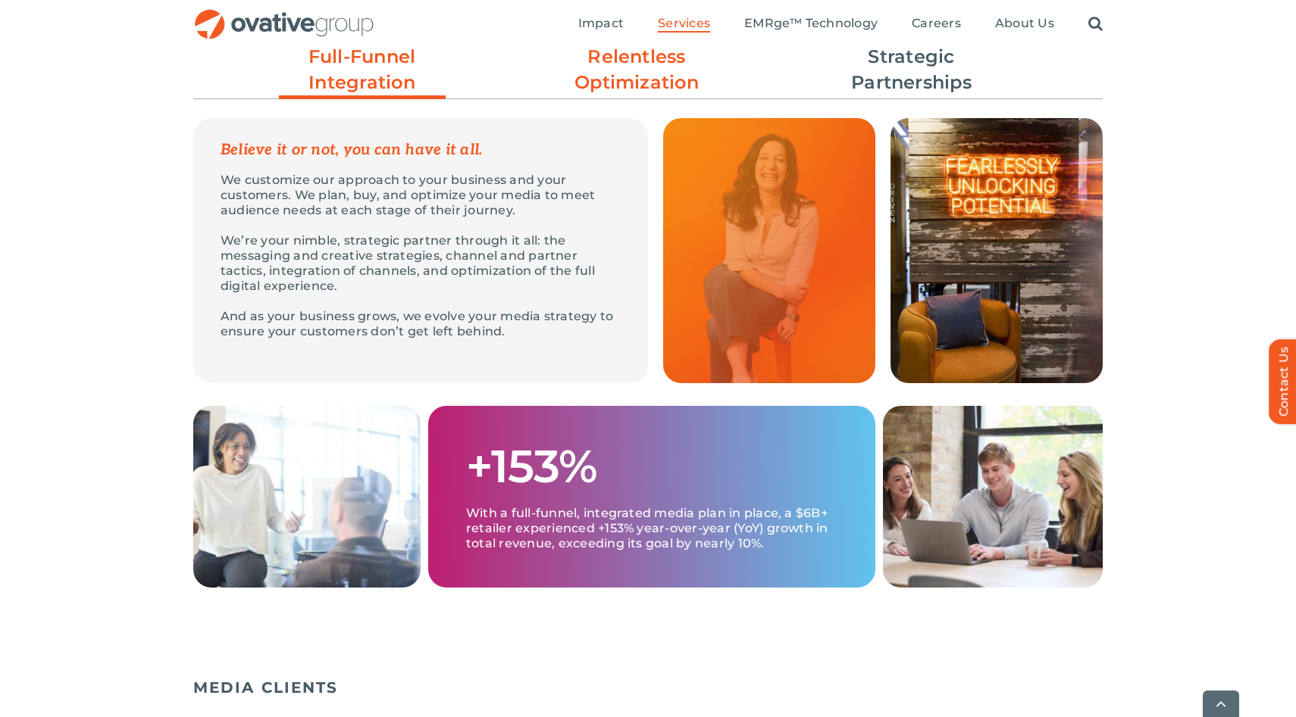
click at [591, 83] on link "Relentless Optimization" at bounding box center [636, 70] width 167 height 52
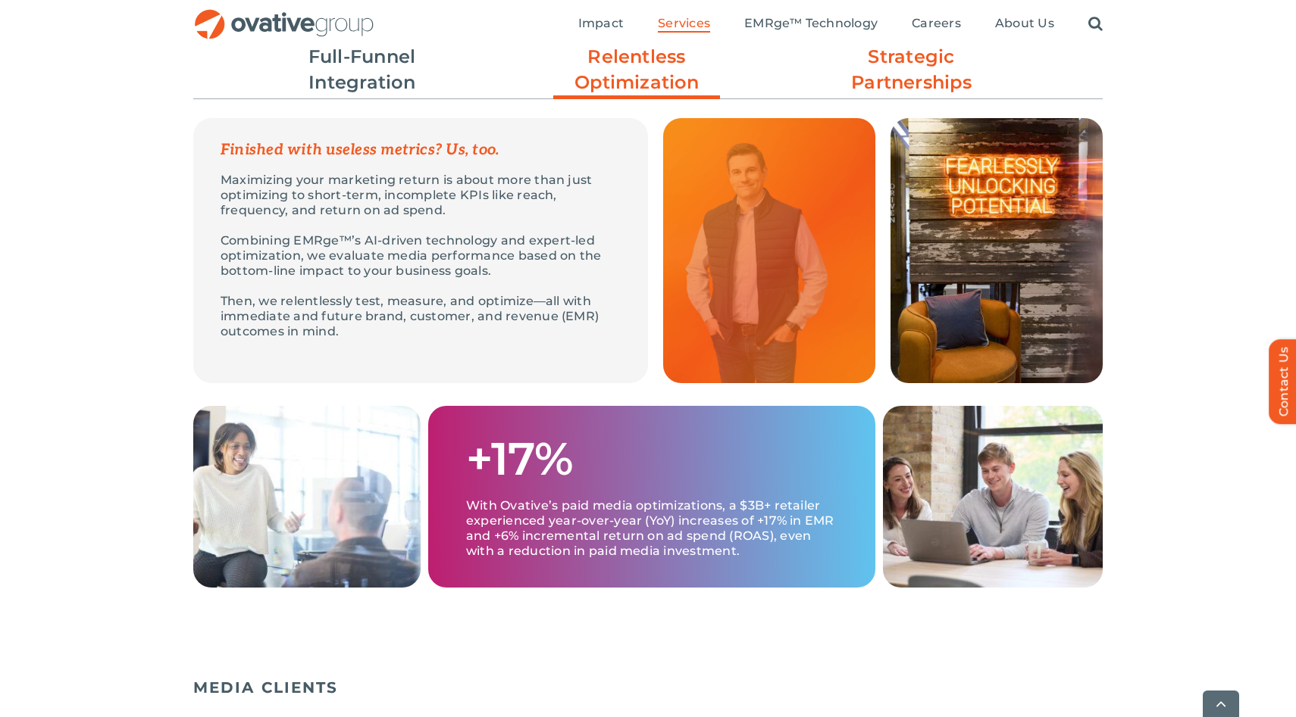
click at [879, 72] on link "Strategic Partnerships" at bounding box center [911, 70] width 167 height 52
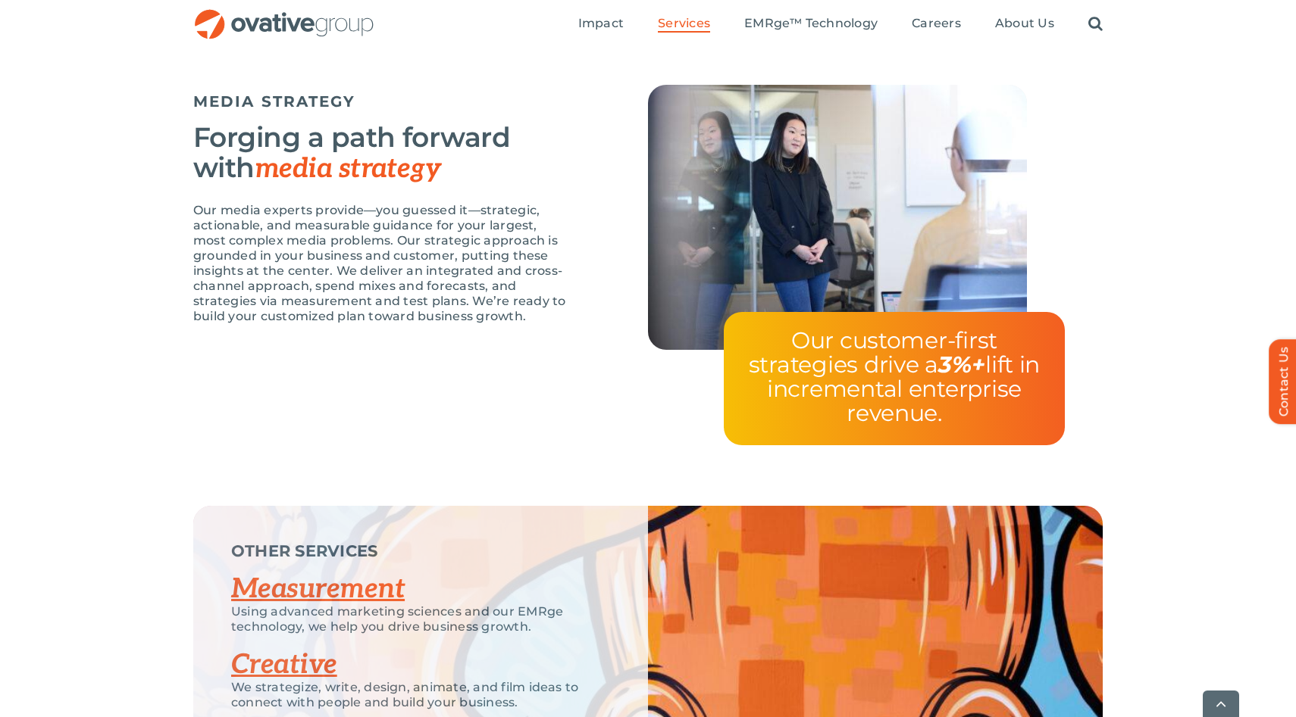
scroll to position [3275, 0]
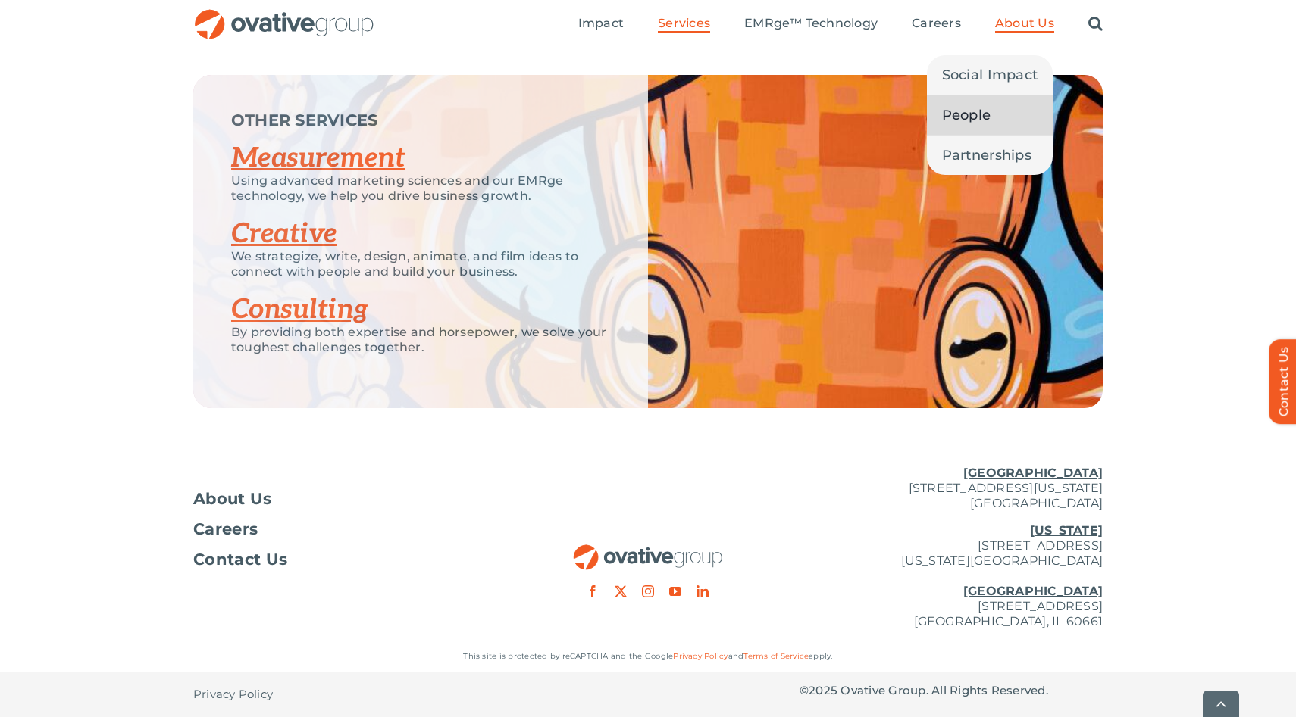
click at [986, 105] on span "People" at bounding box center [966, 115] width 49 height 21
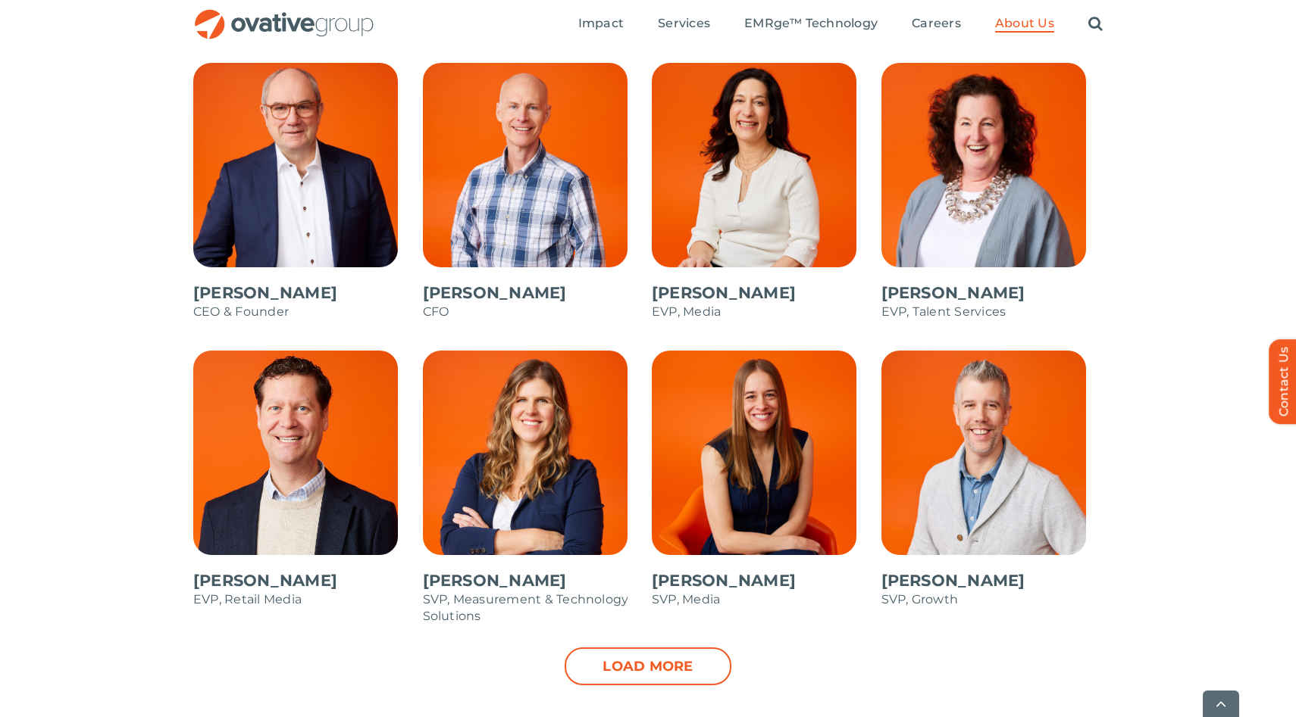
scroll to position [1358, 0]
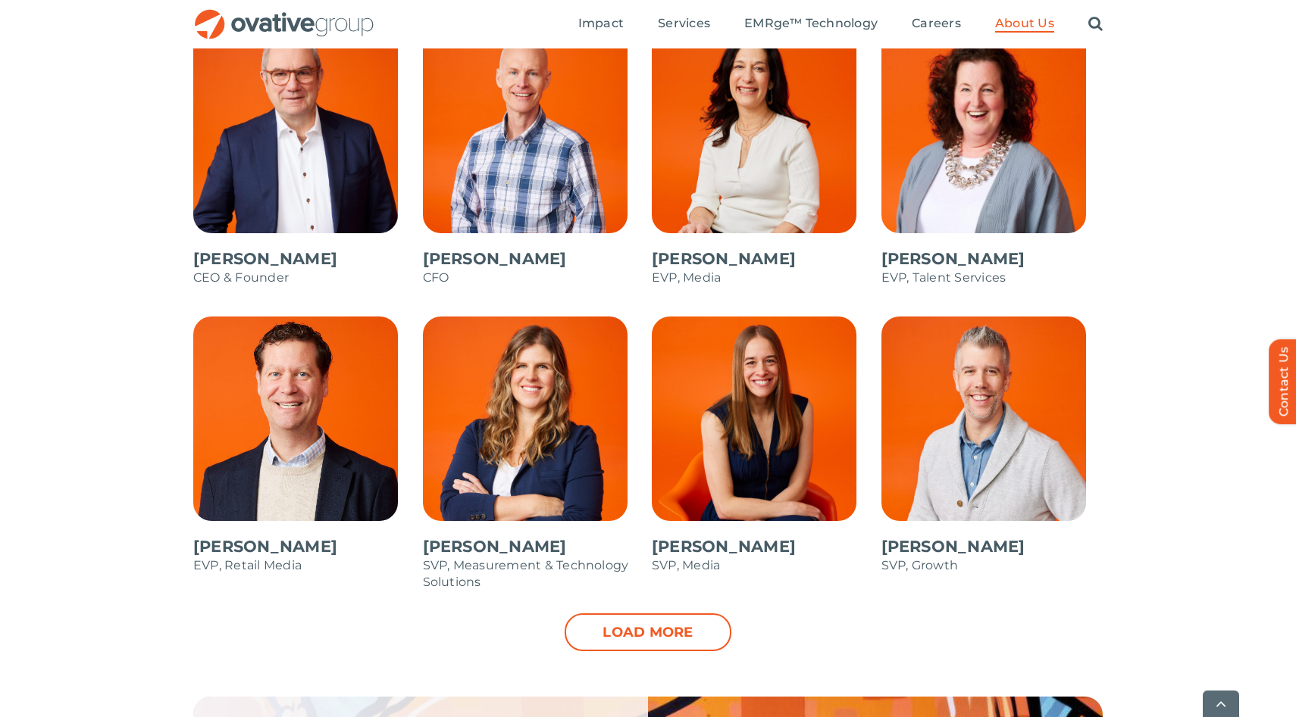
click at [261, 192] on span at bounding box center [304, 165] width 222 height 273
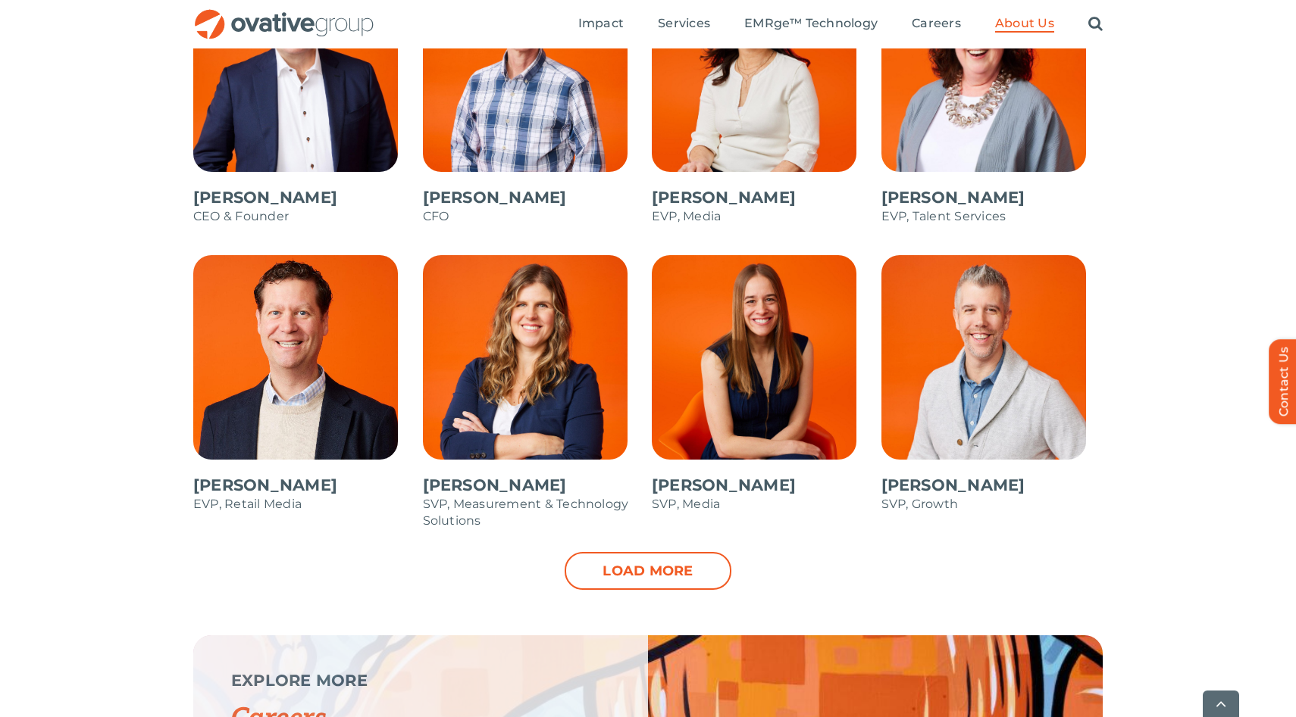
scroll to position [1425, 0]
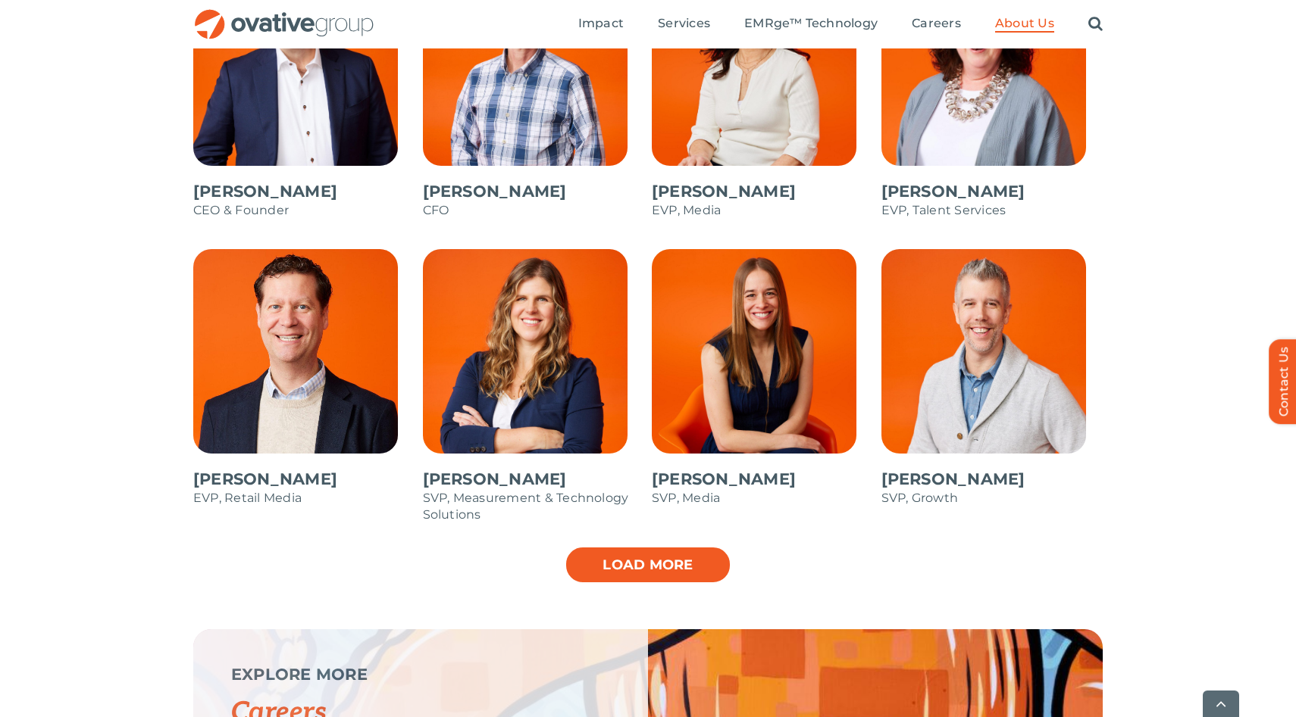
click at [609, 570] on link "Load more" at bounding box center [647, 565] width 167 height 38
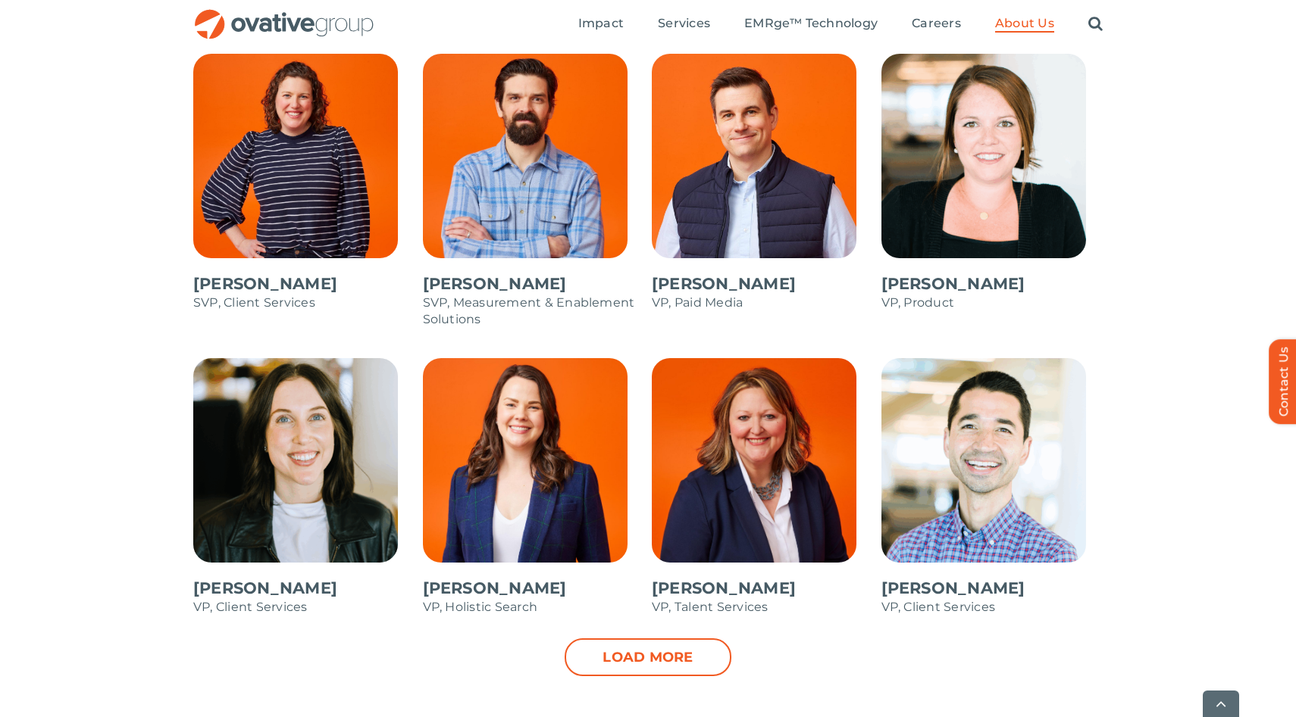
scroll to position [1926, 0]
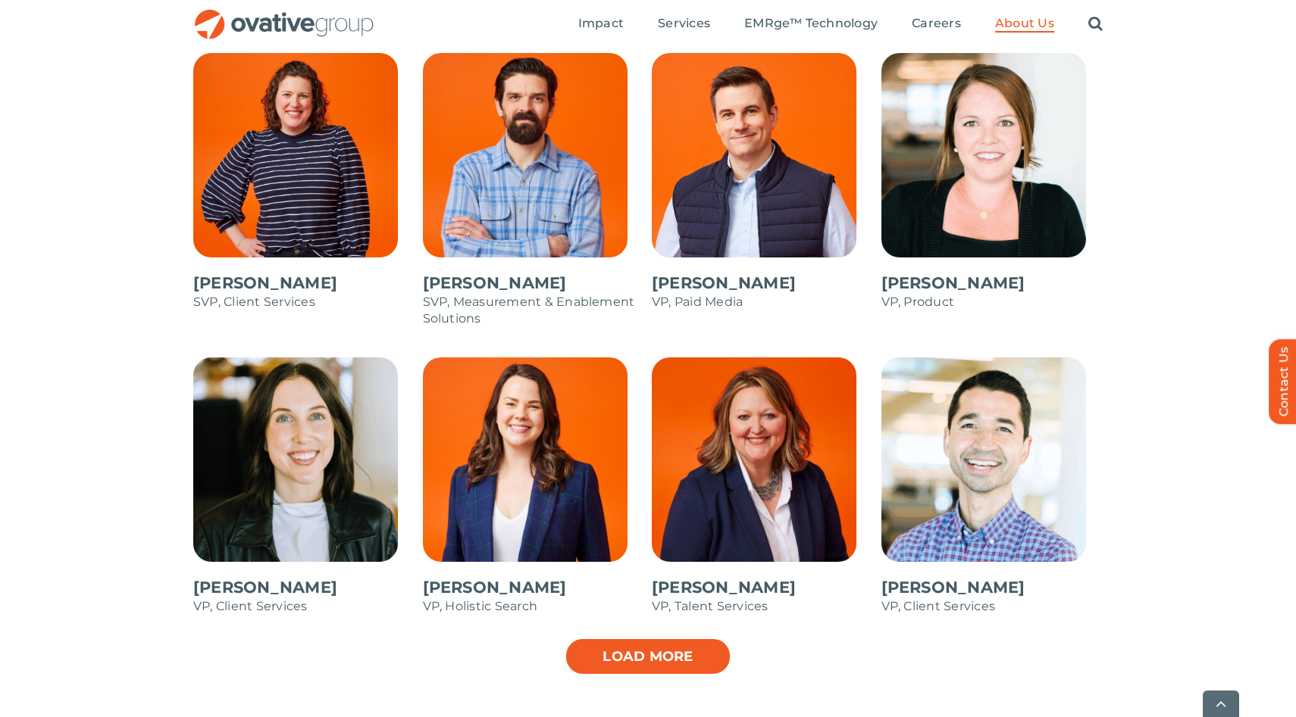
click at [680, 646] on link "Load more" at bounding box center [647, 657] width 167 height 38
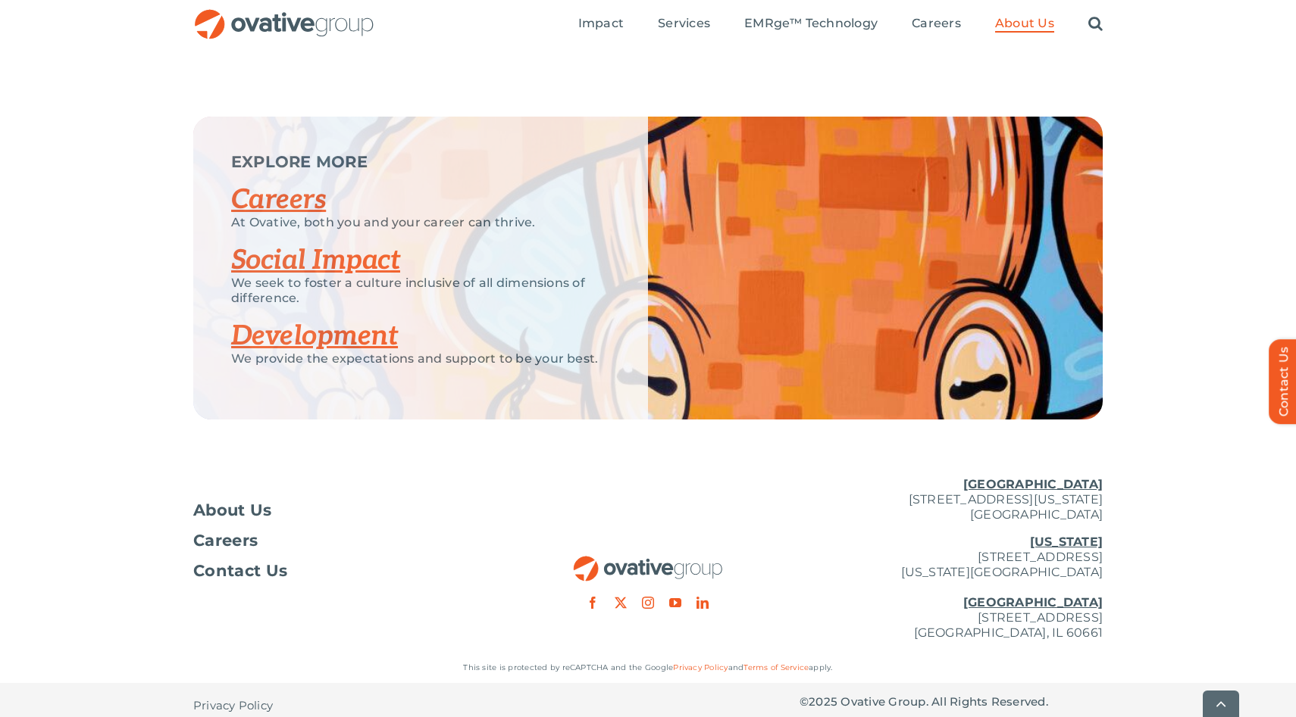
scroll to position [2792, 0]
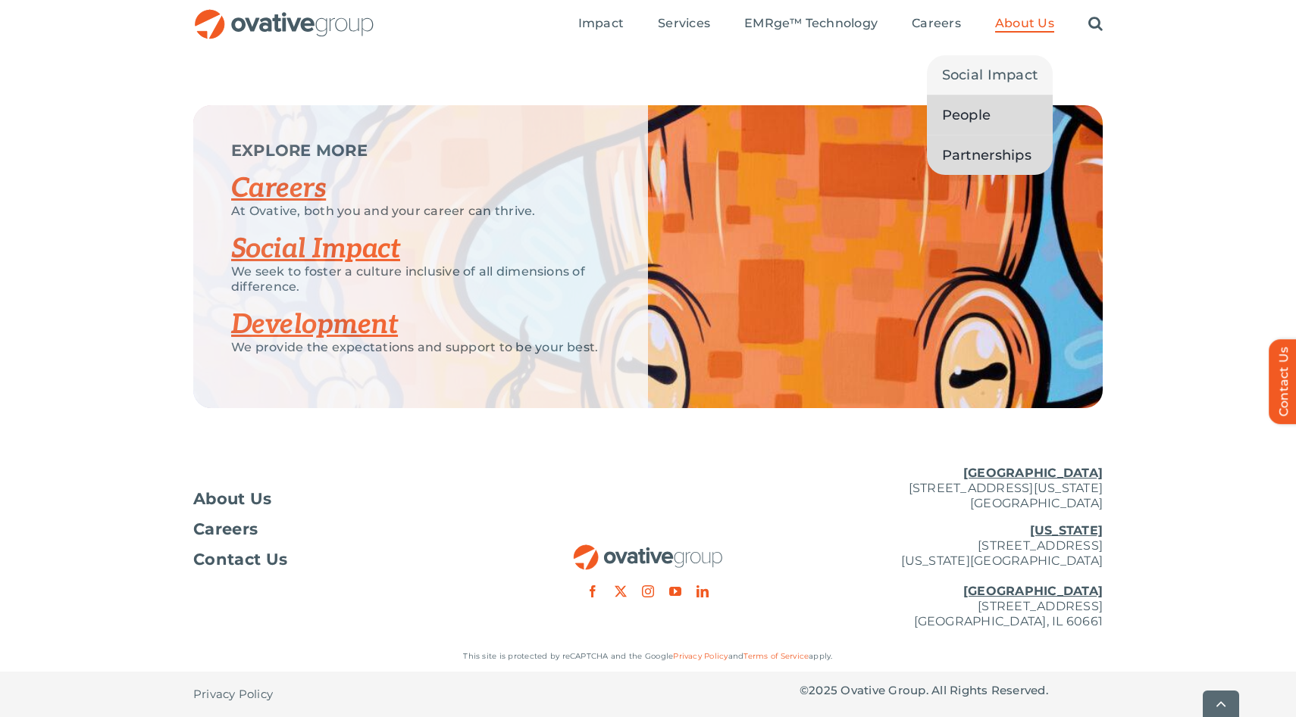
click at [997, 161] on span "Partnerships" at bounding box center [986, 155] width 89 height 21
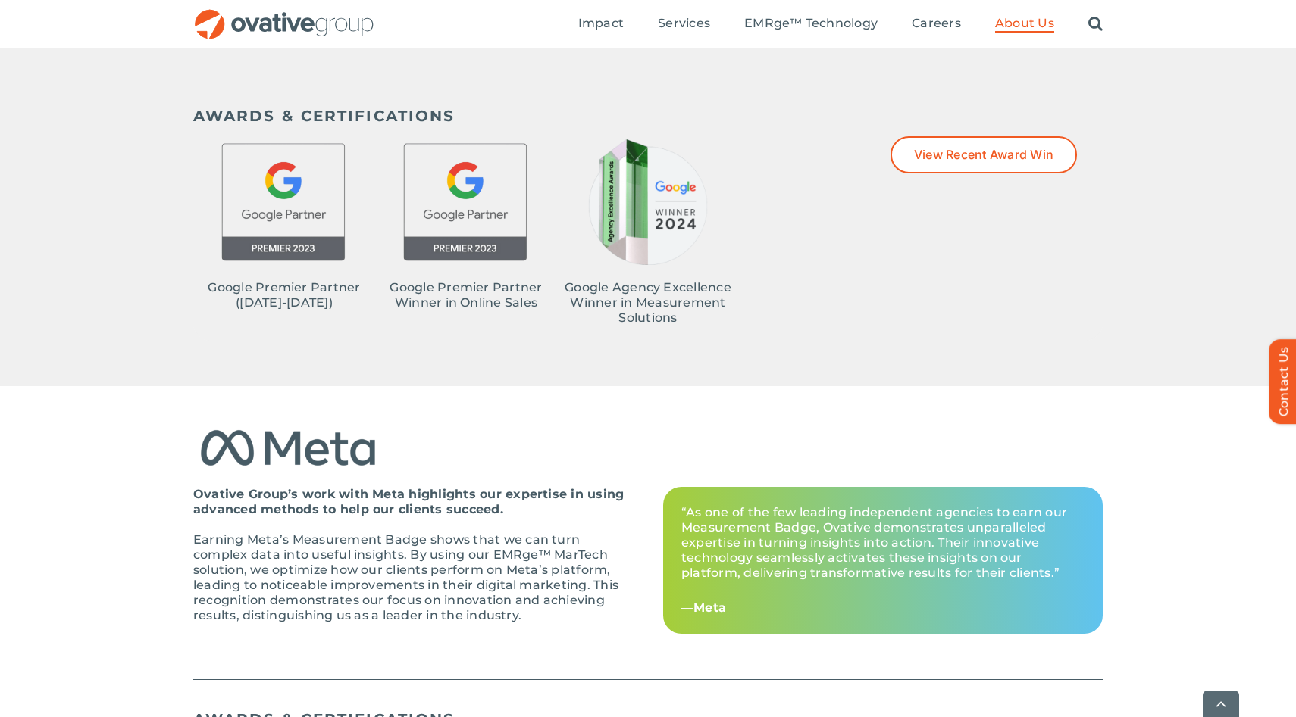
scroll to position [852, 0]
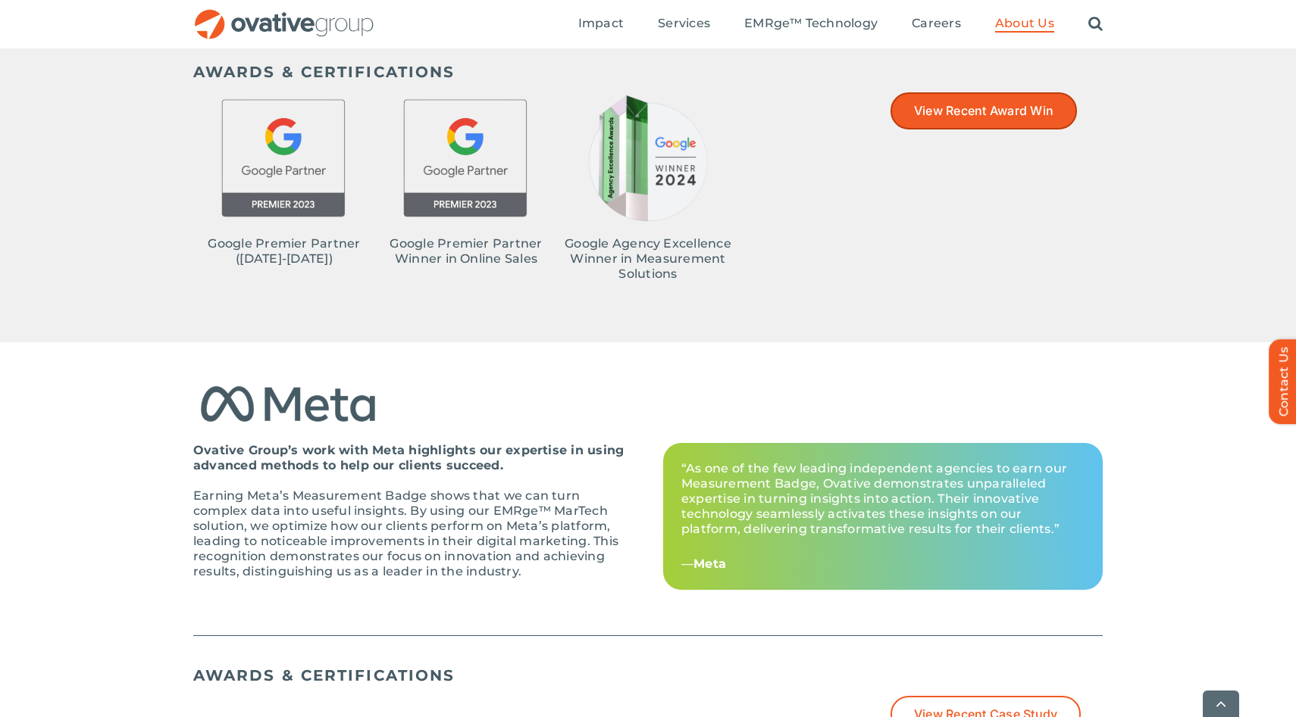
click at [948, 118] on link "View Recent Award Win" at bounding box center [983, 110] width 186 height 37
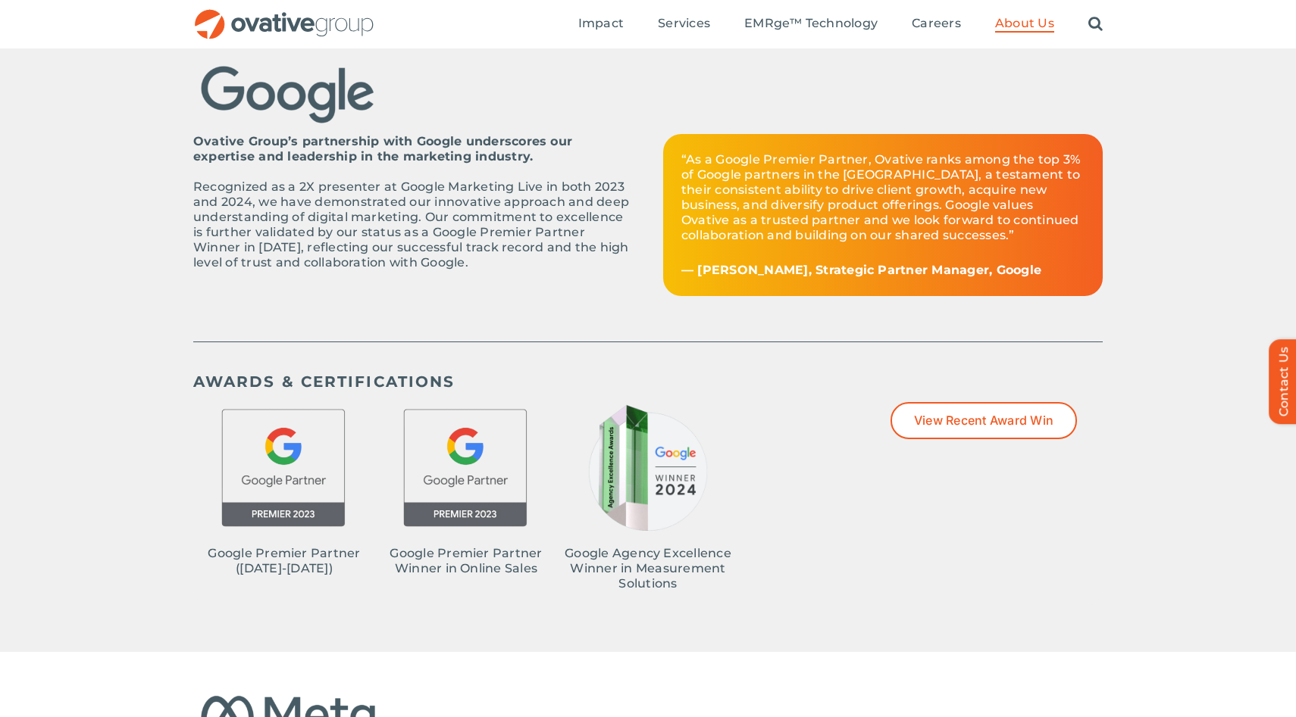
scroll to position [0, 0]
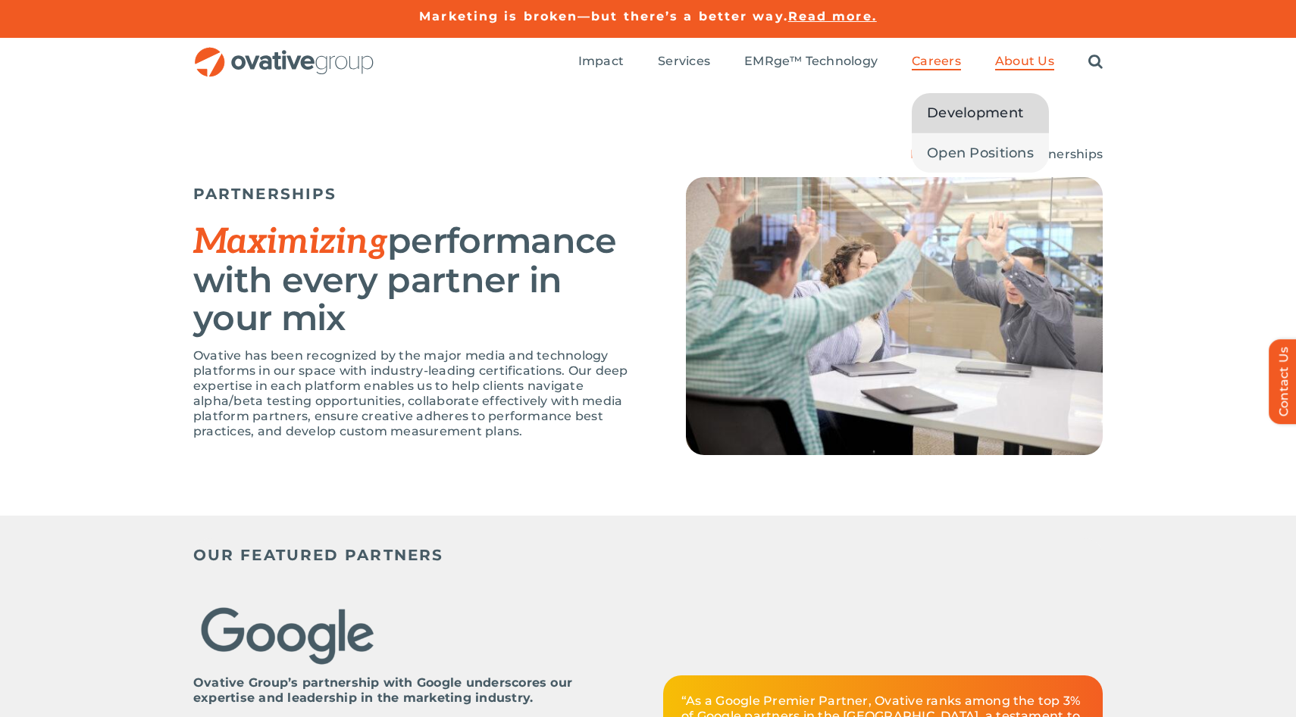
click at [959, 111] on span "Development" at bounding box center [975, 112] width 96 height 21
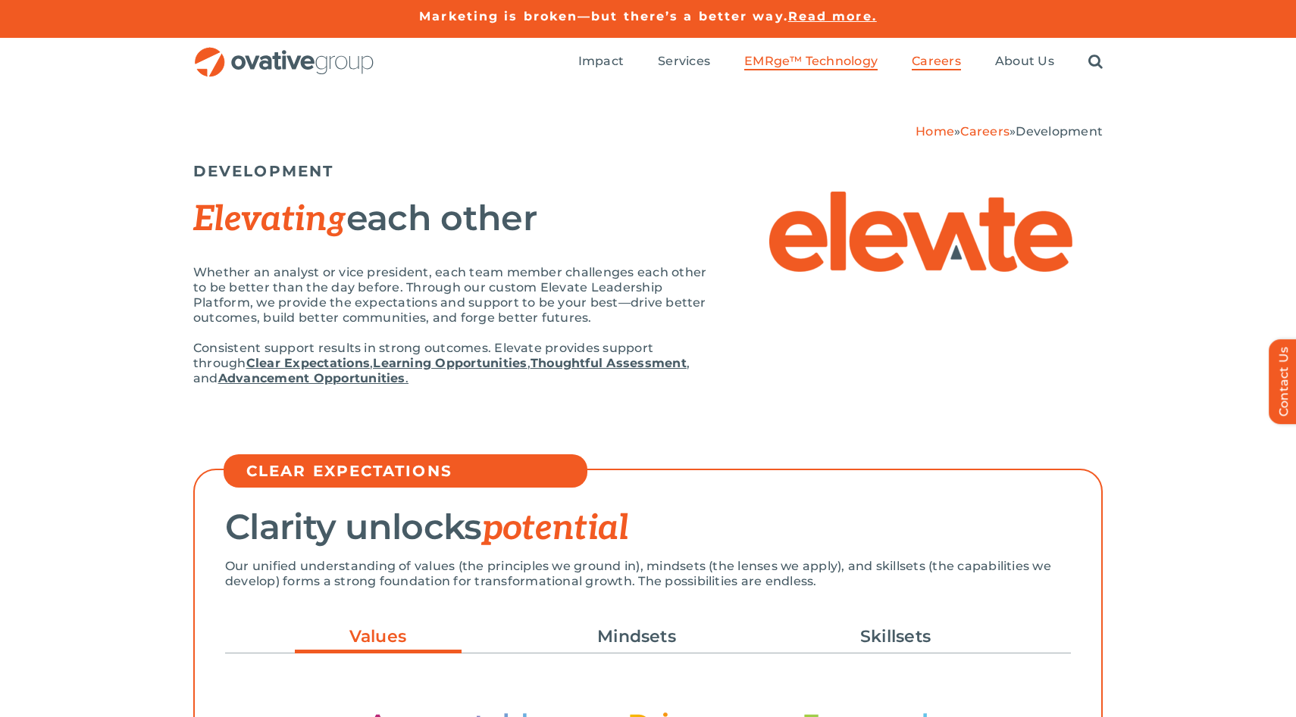
click at [854, 58] on span "EMRge™ Technology" at bounding box center [810, 61] width 133 height 15
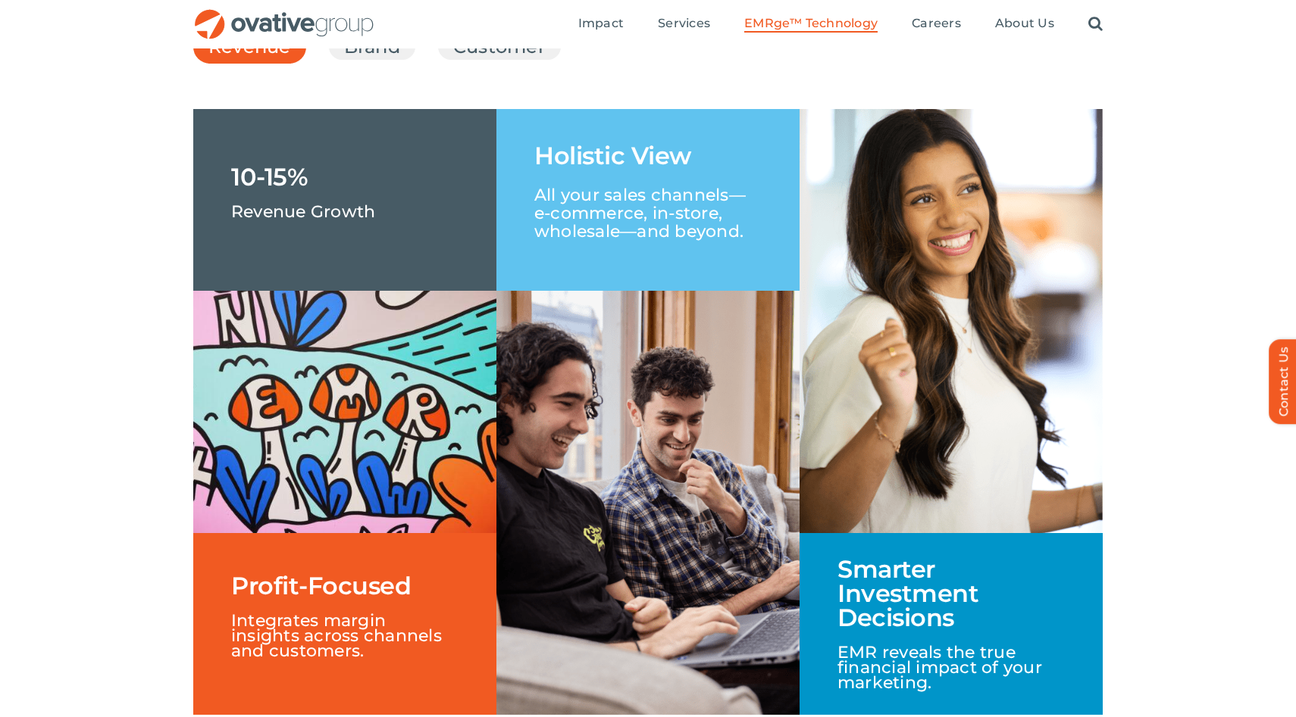
scroll to position [2311, 0]
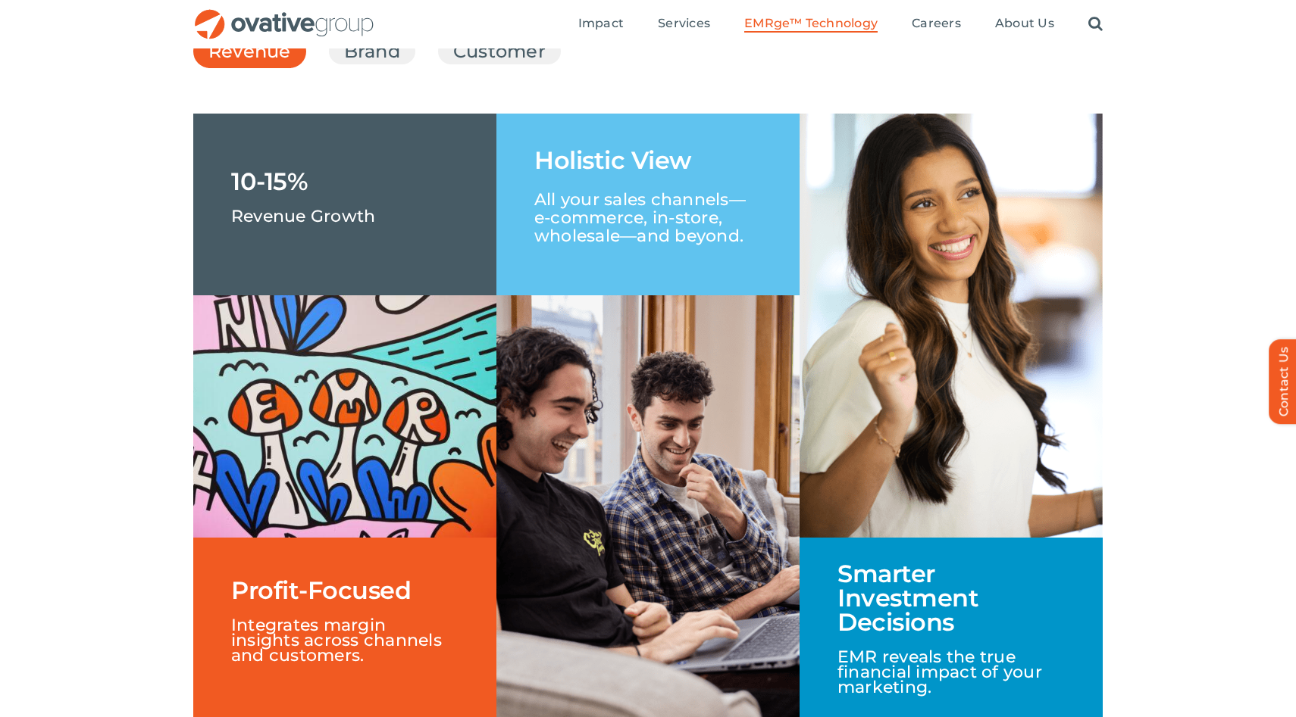
click at [352, 72] on ul "Revenue Brand Customer" at bounding box center [647, 51] width 909 height 41
click at [354, 64] on link "Brand" at bounding box center [372, 52] width 56 height 26
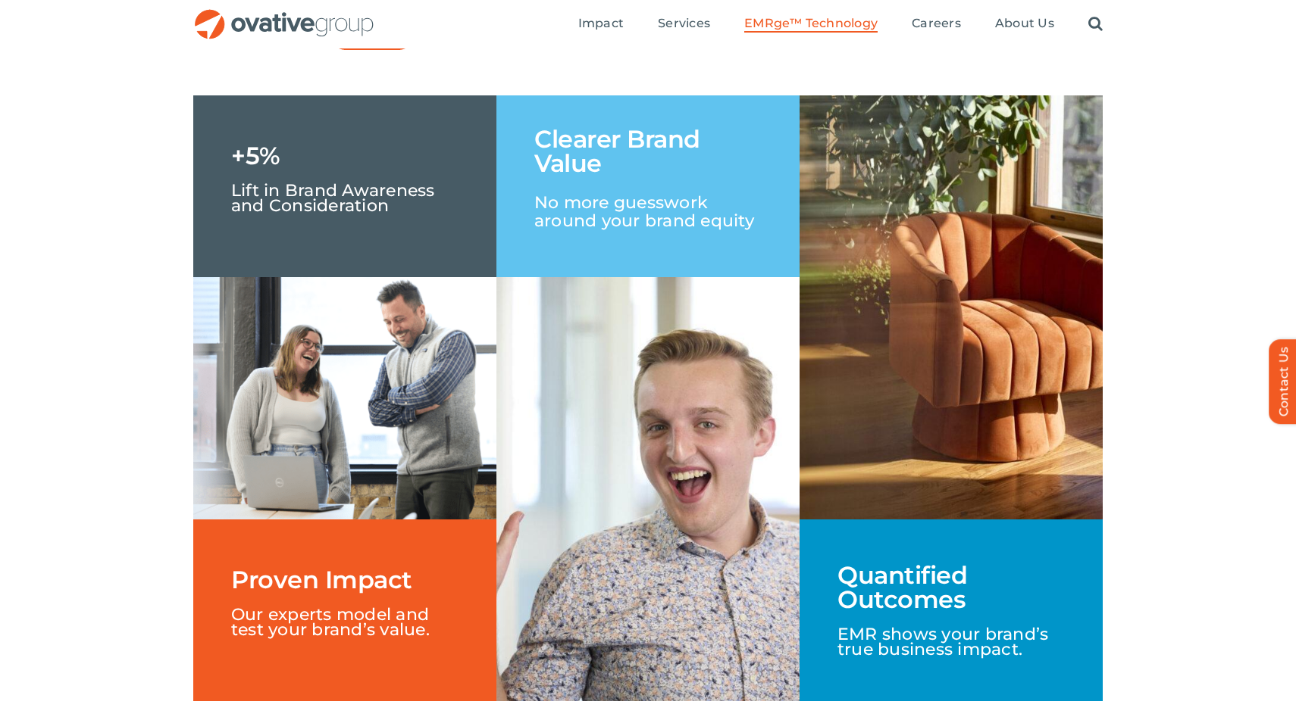
scroll to position [2327, 0]
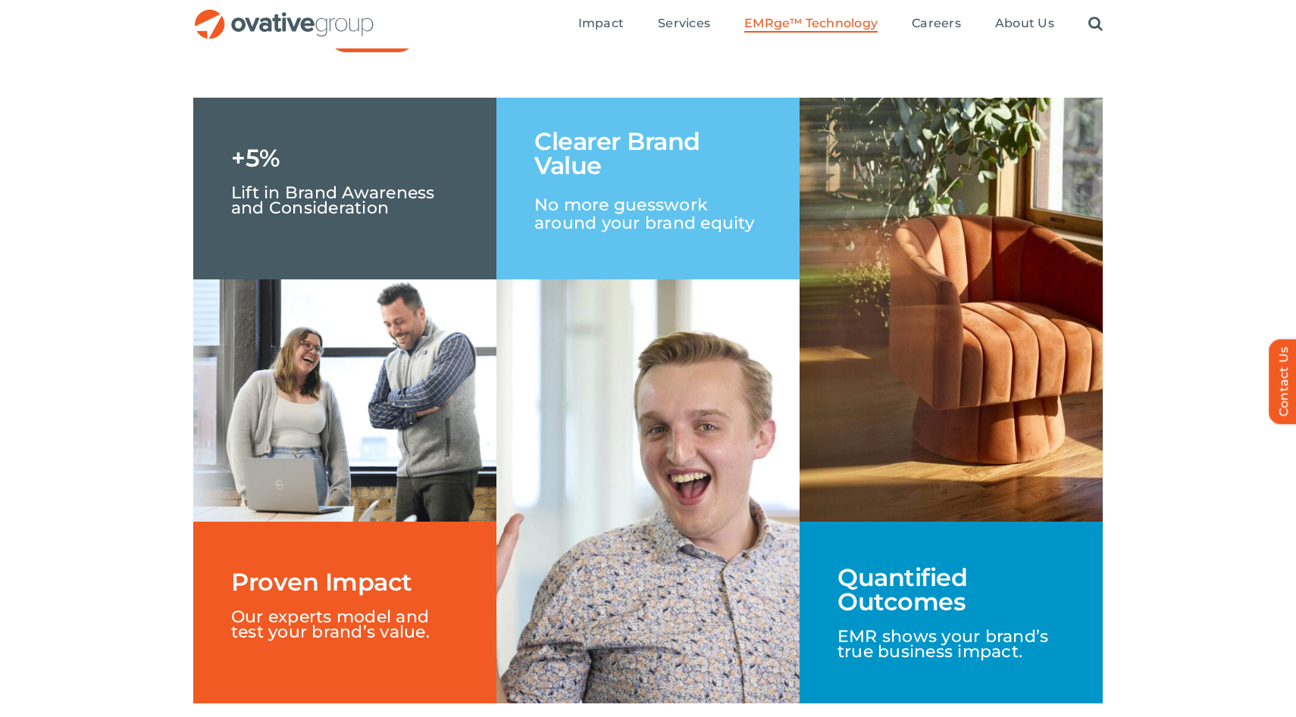
click at [471, 48] on link "Customer" at bounding box center [499, 36] width 92 height 26
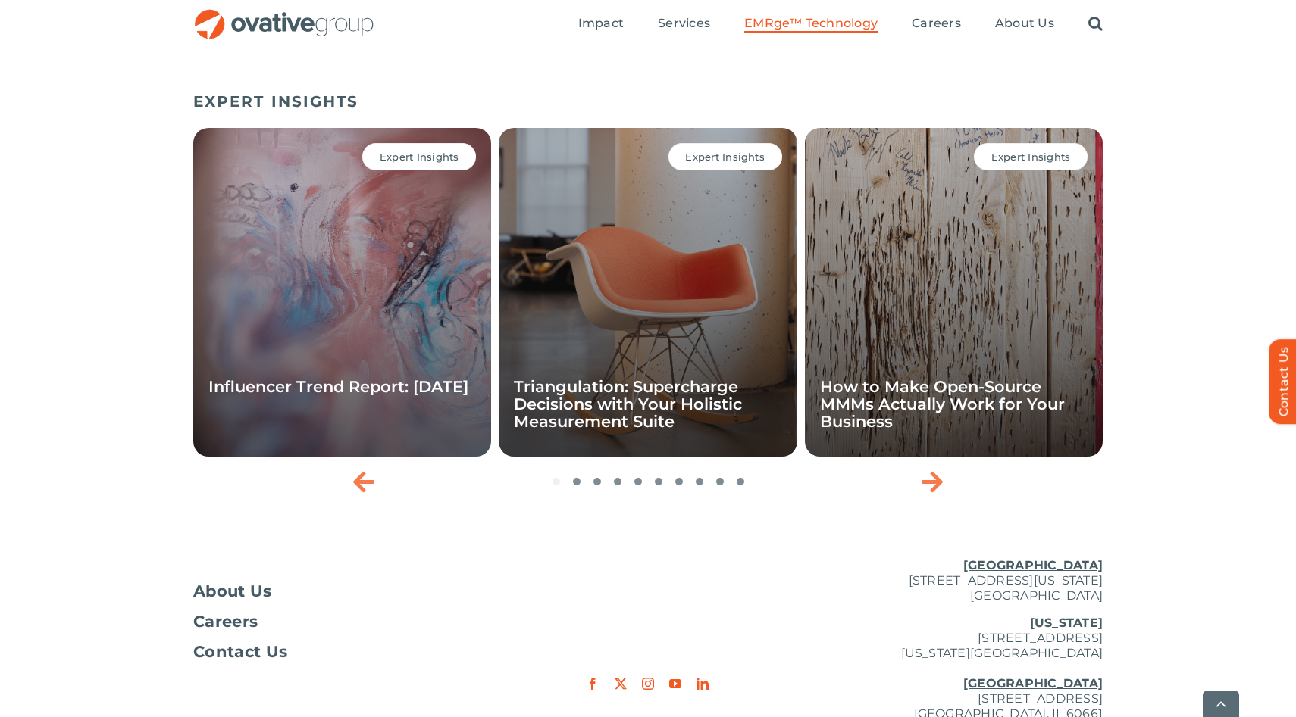
scroll to position [4965, 0]
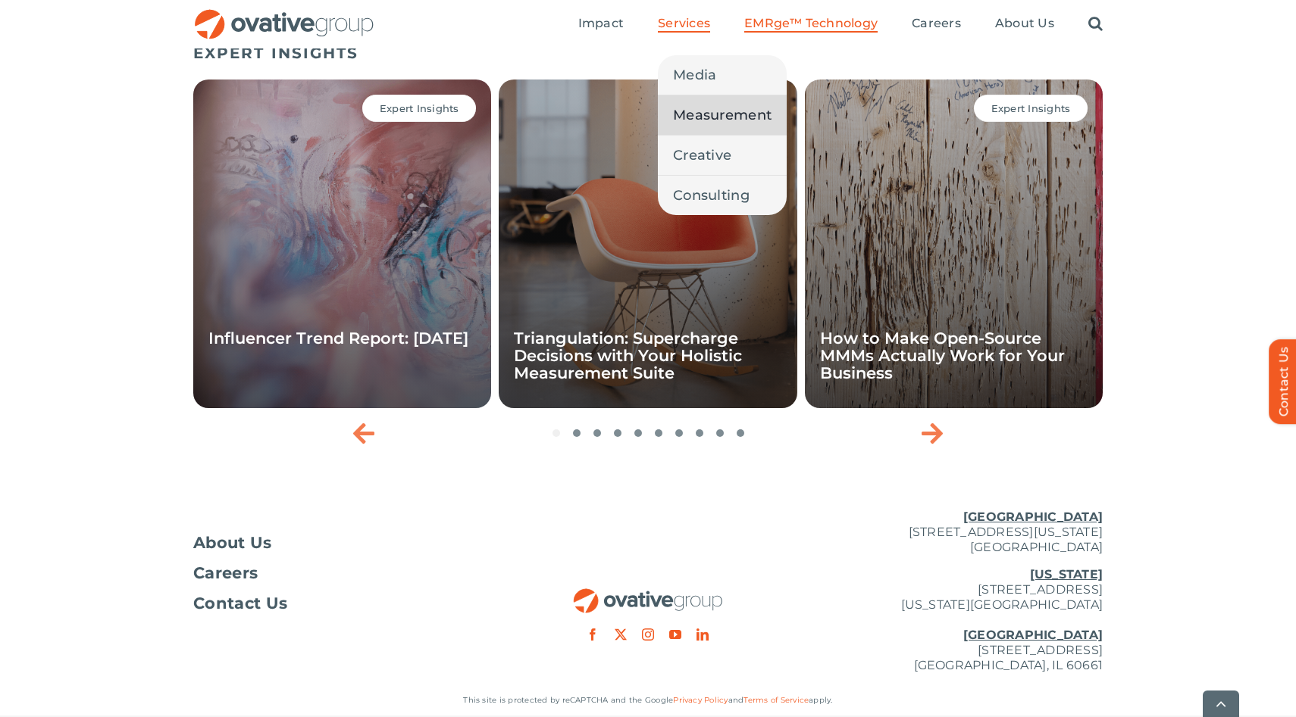
click at [721, 125] on span "Measurement" at bounding box center [722, 115] width 98 height 21
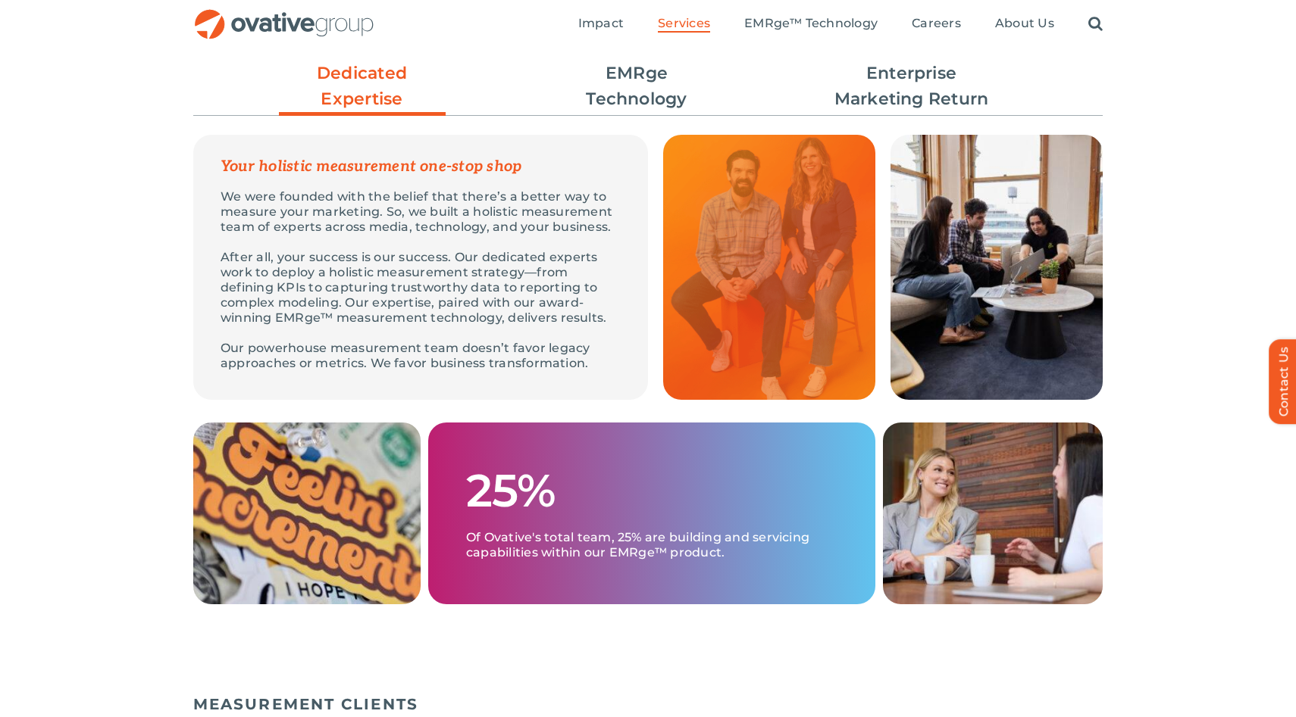
scroll to position [407, 0]
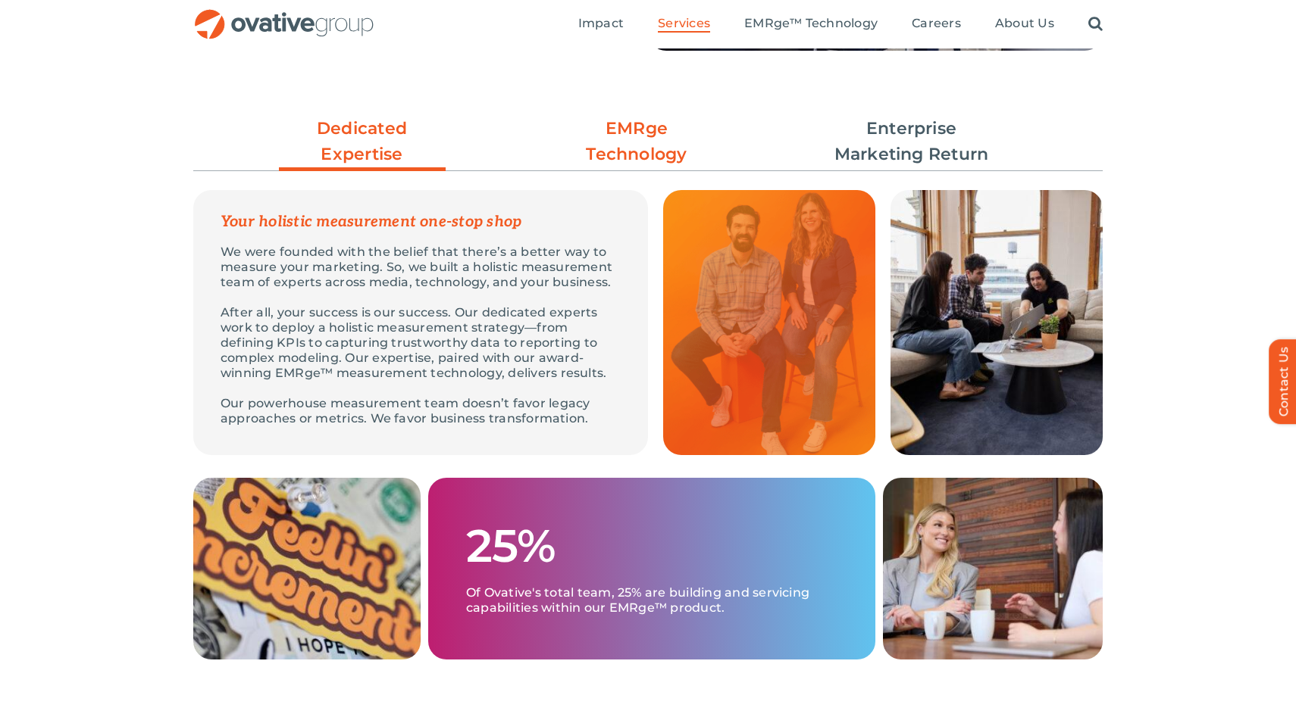
click at [638, 163] on link "EMRge Technology" at bounding box center [636, 142] width 167 height 52
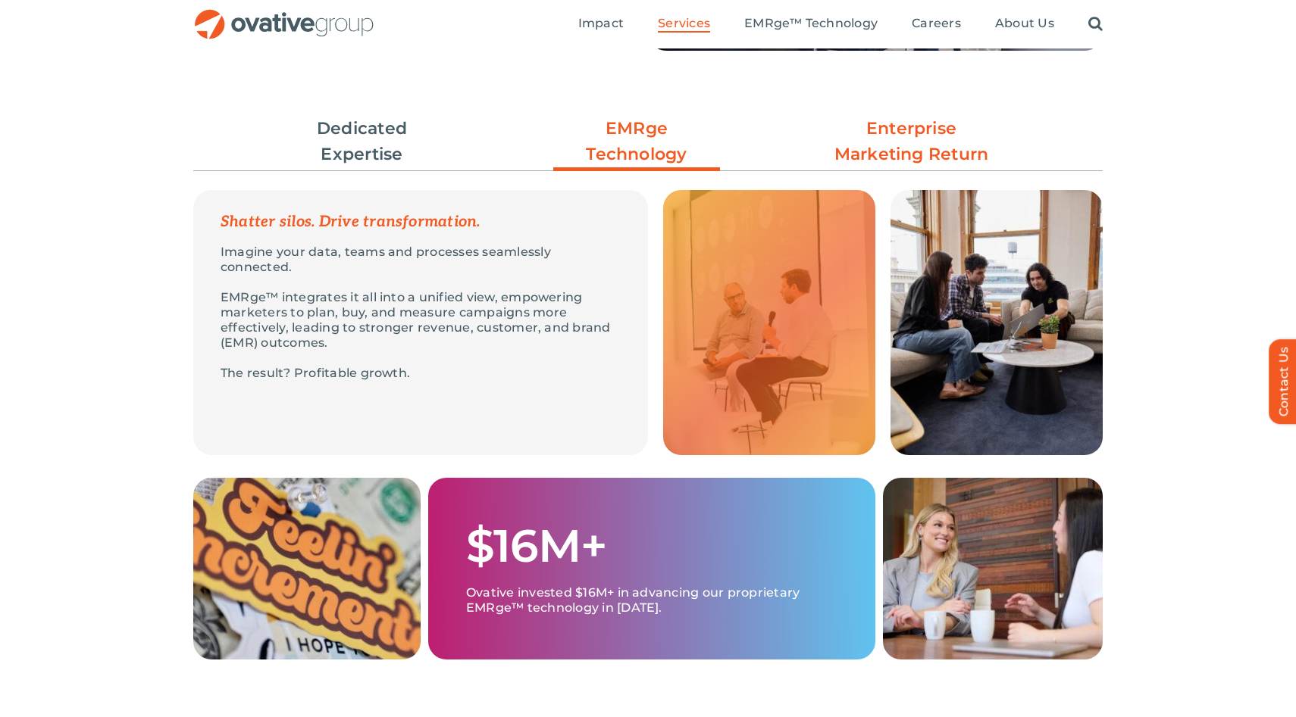
click at [842, 156] on link "Enterprise Marketing Return" at bounding box center [911, 142] width 167 height 52
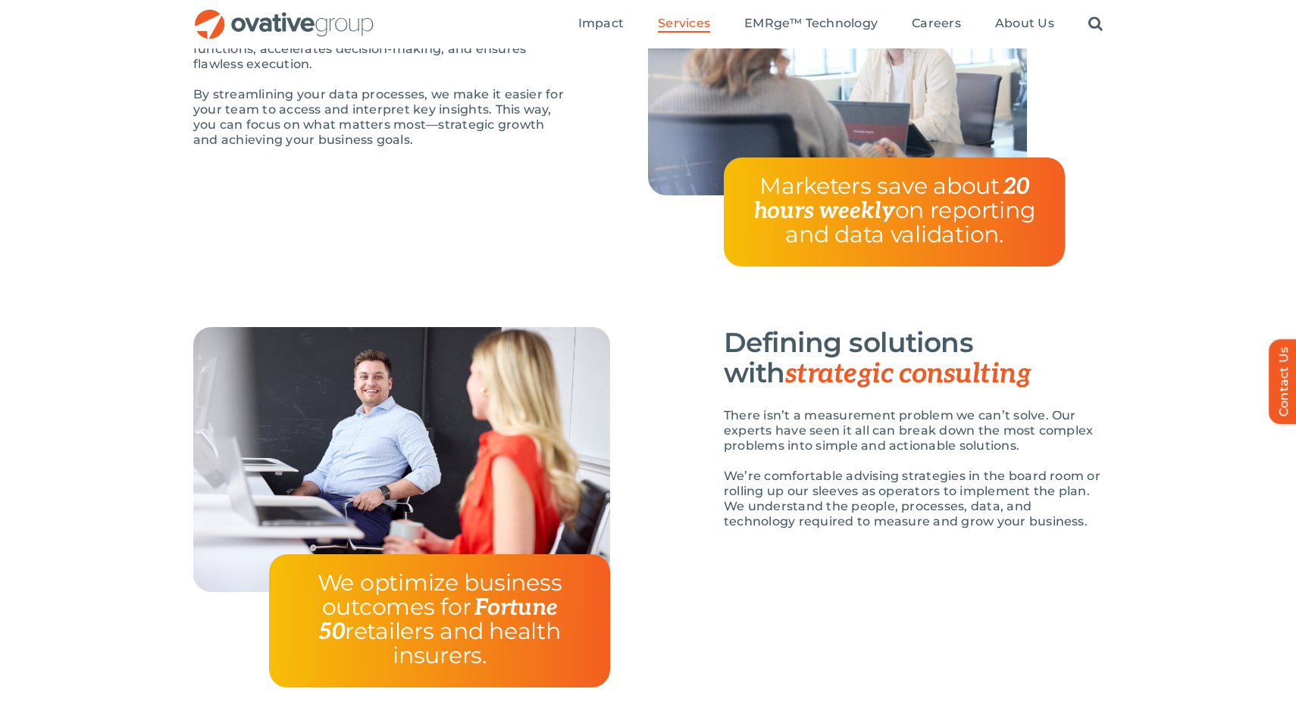
scroll to position [2255, 0]
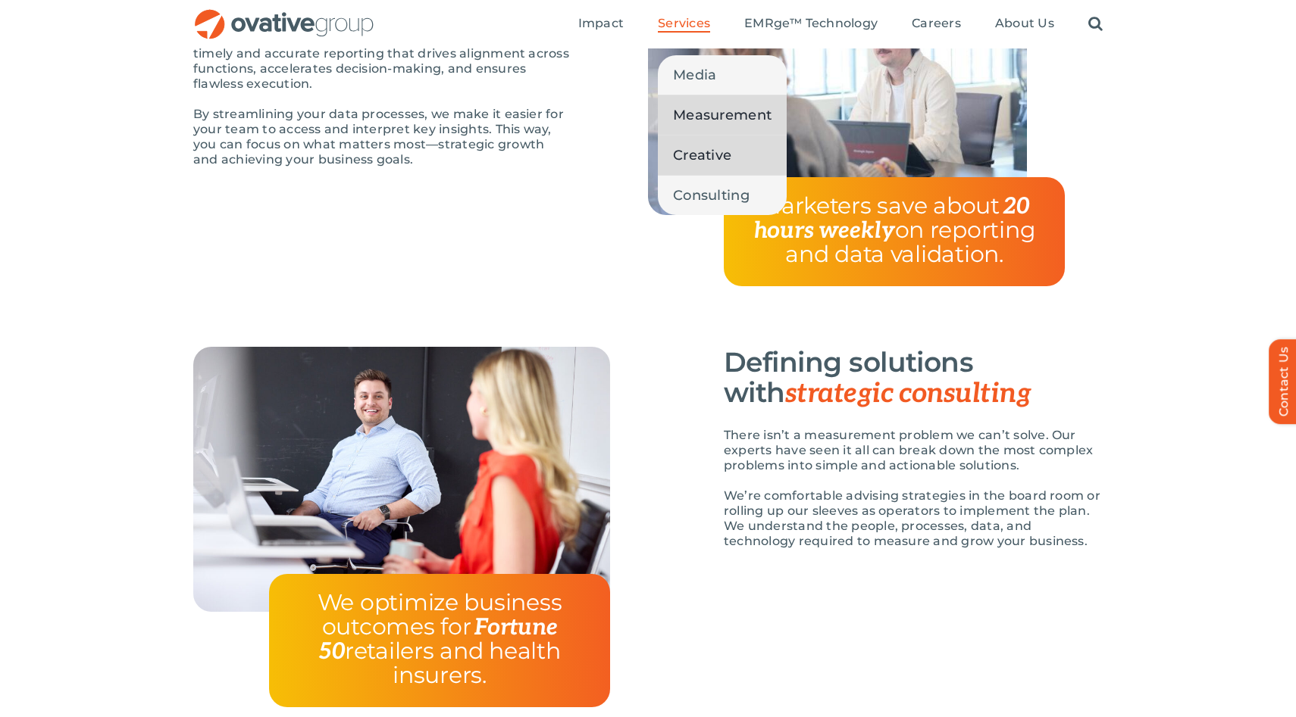
click at [714, 152] on span "Creative" at bounding box center [702, 155] width 58 height 21
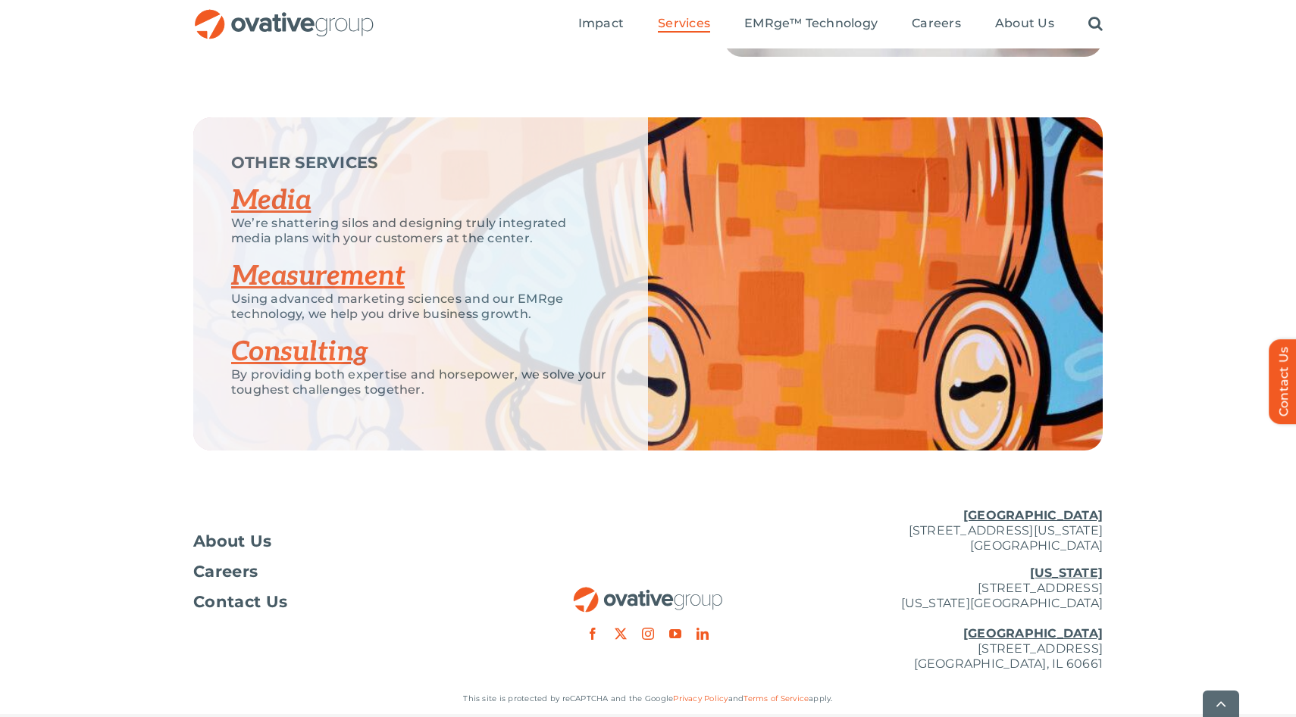
scroll to position [2301, 0]
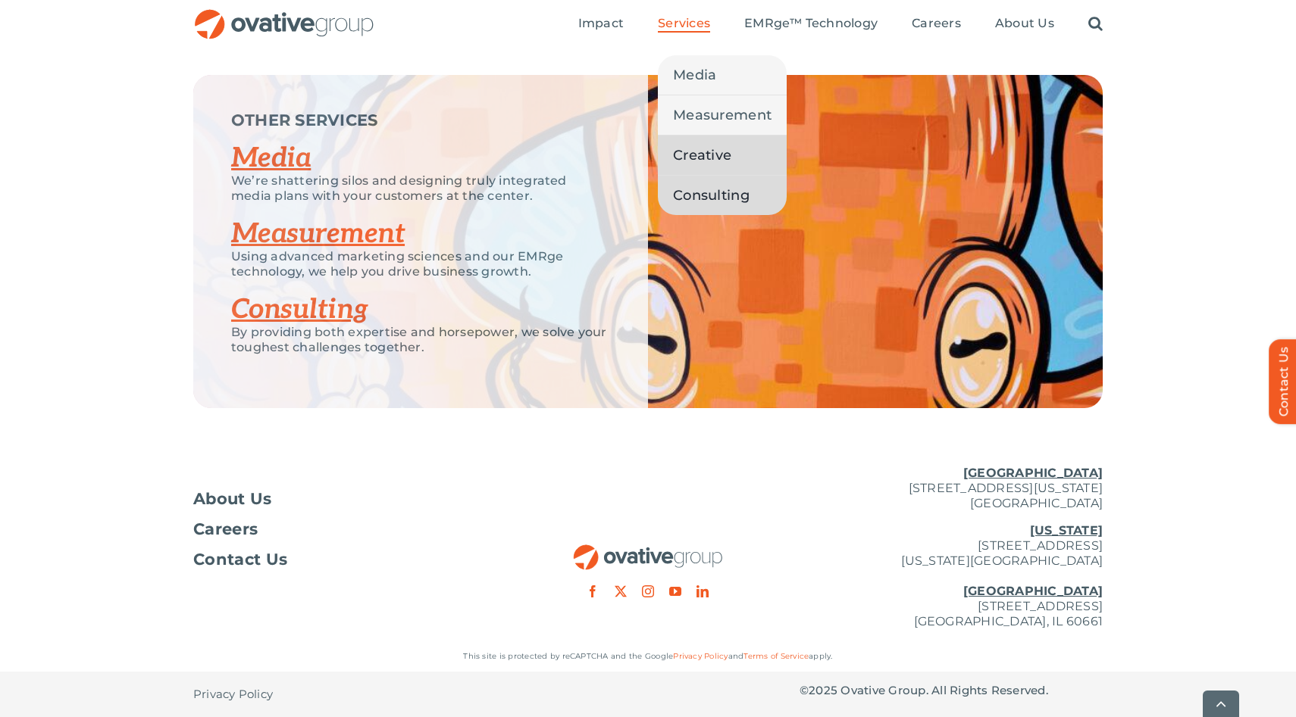
click at [708, 186] on span "Consulting" at bounding box center [711, 195] width 77 height 21
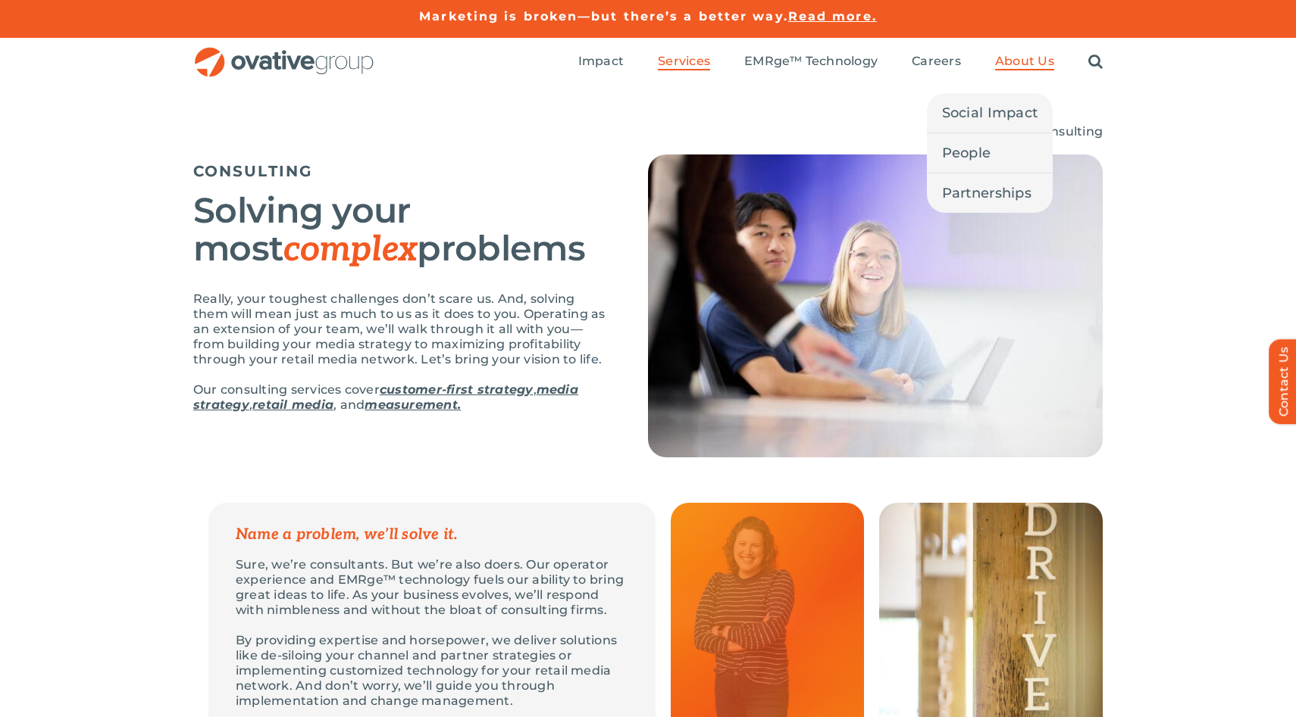
click at [1014, 54] on span "About Us" at bounding box center [1024, 61] width 59 height 15
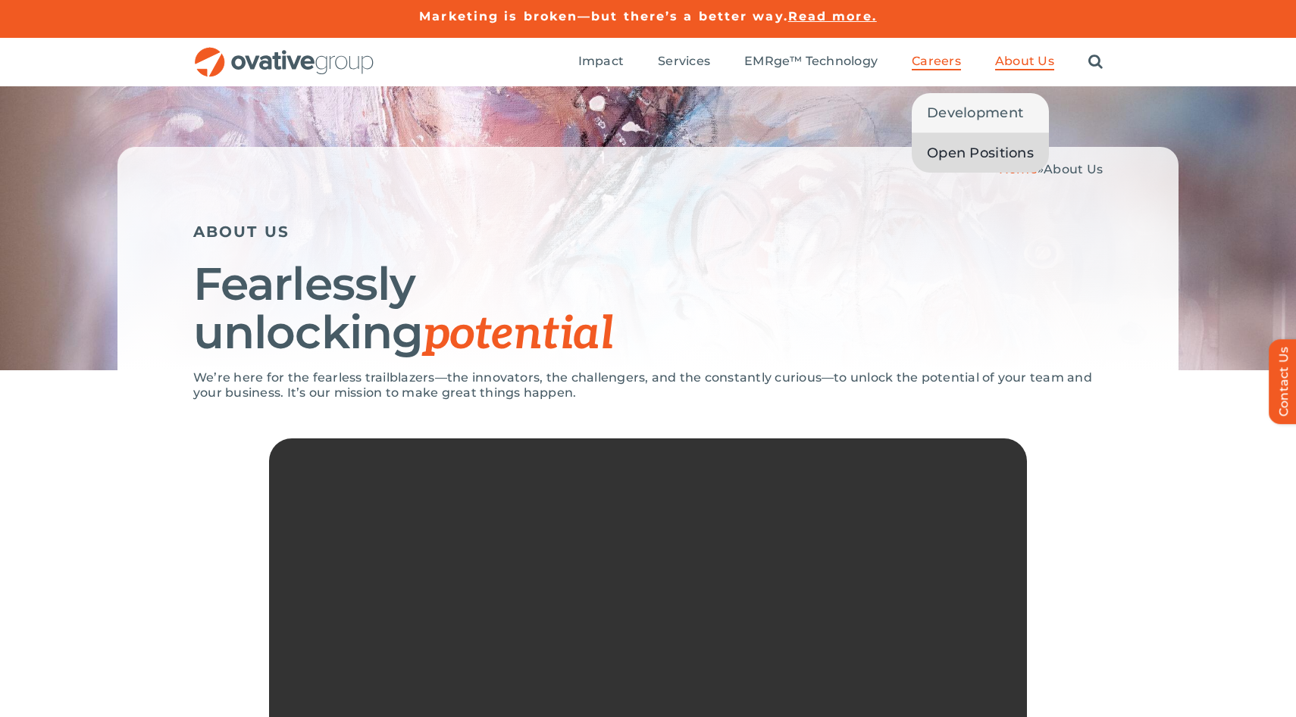
click at [957, 145] on span "Open Positions" at bounding box center [980, 152] width 107 height 21
